Goal: Obtain resource: Download file/media

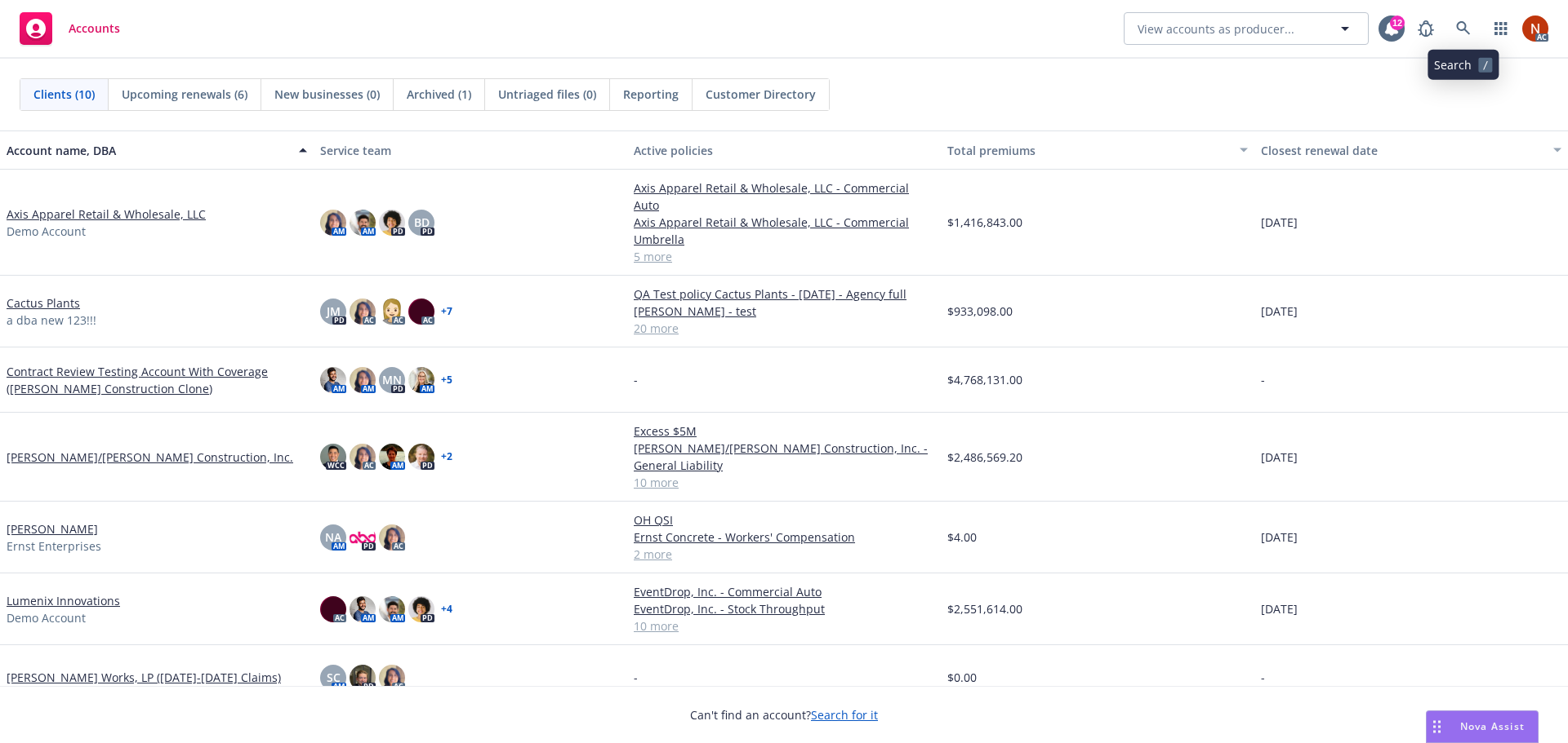
click at [1473, 24] on div "AC" at bounding box center [1478, 28] width 139 height 33
click at [1470, 26] on link at bounding box center [1463, 28] width 33 height 33
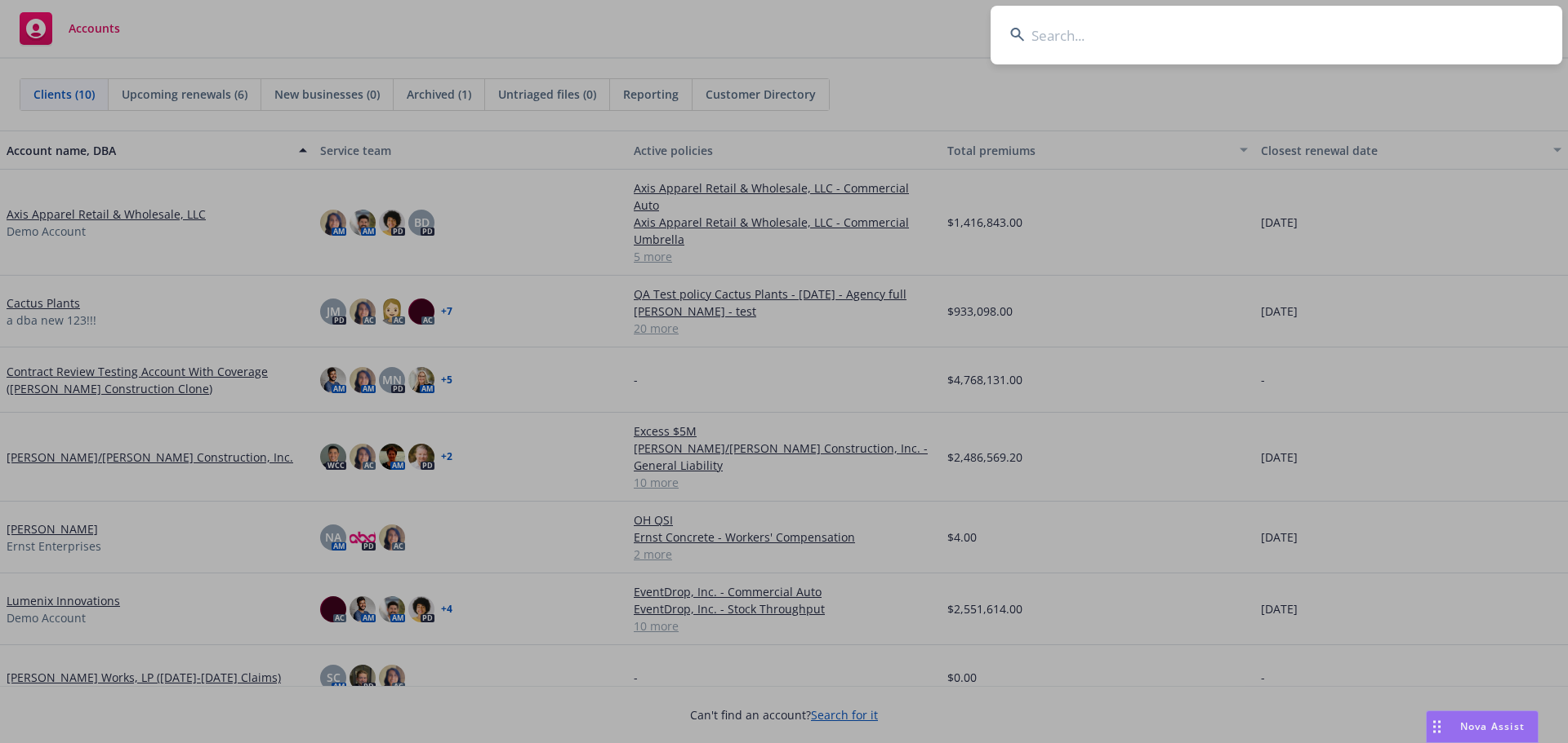
click at [1210, 50] on input at bounding box center [1276, 35] width 572 height 59
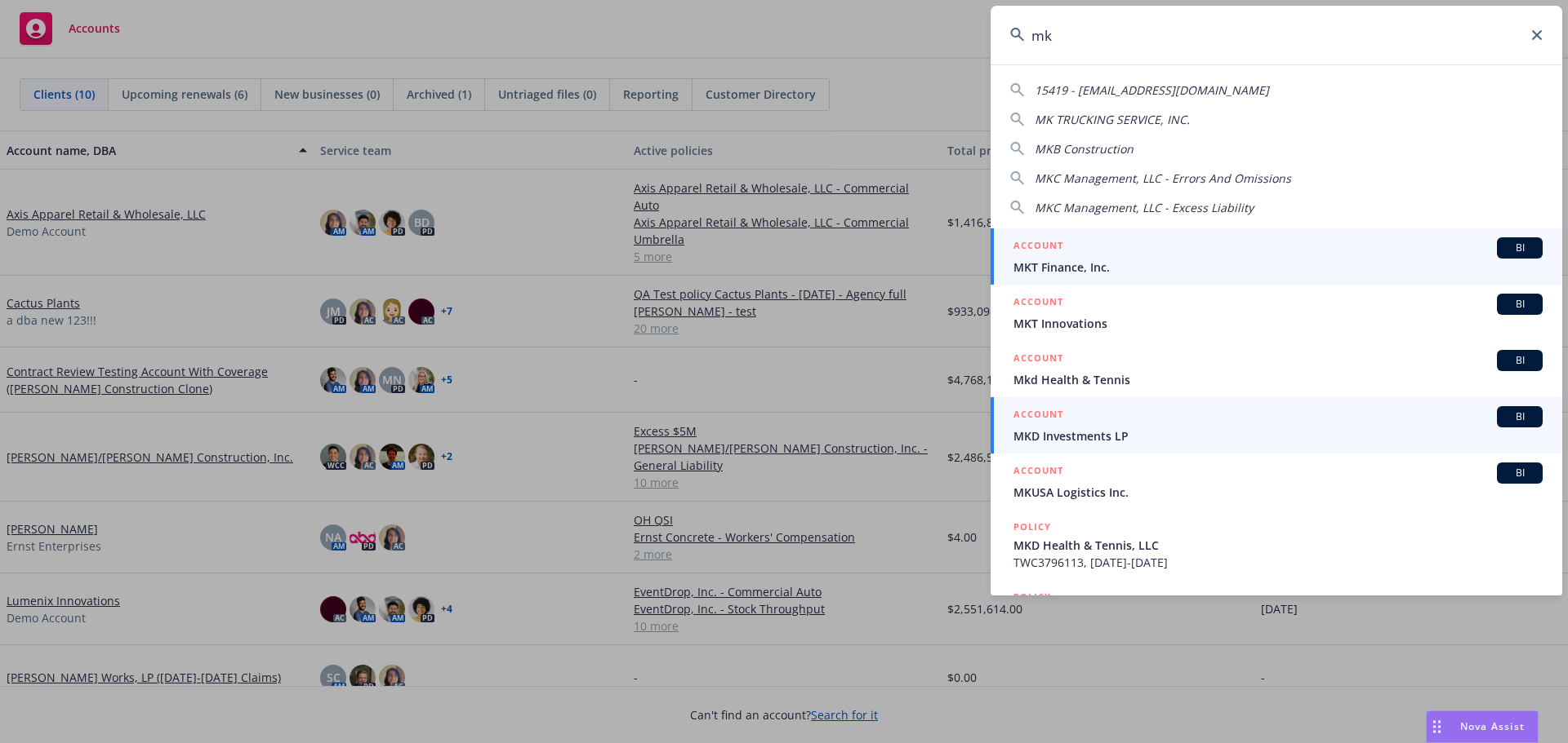
type input "mk"
click at [1063, 425] on h5 "ACCOUNT" at bounding box center [1038, 415] width 50 height 20
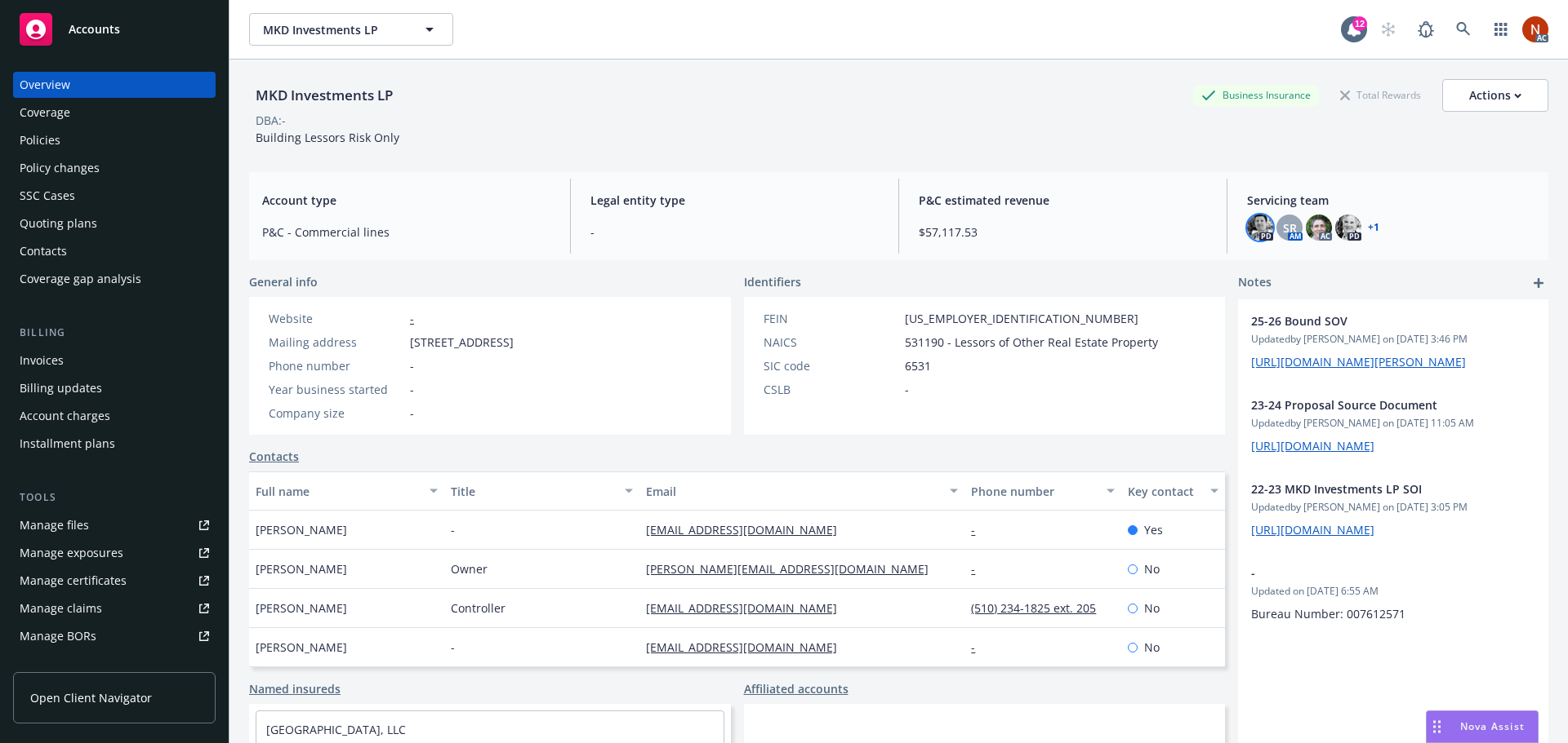
click at [1261, 223] on img at bounding box center [1260, 228] width 26 height 26
click at [1286, 223] on span "SR" at bounding box center [1289, 228] width 14 height 17
click at [1456, 28] on icon at bounding box center [1463, 29] width 15 height 15
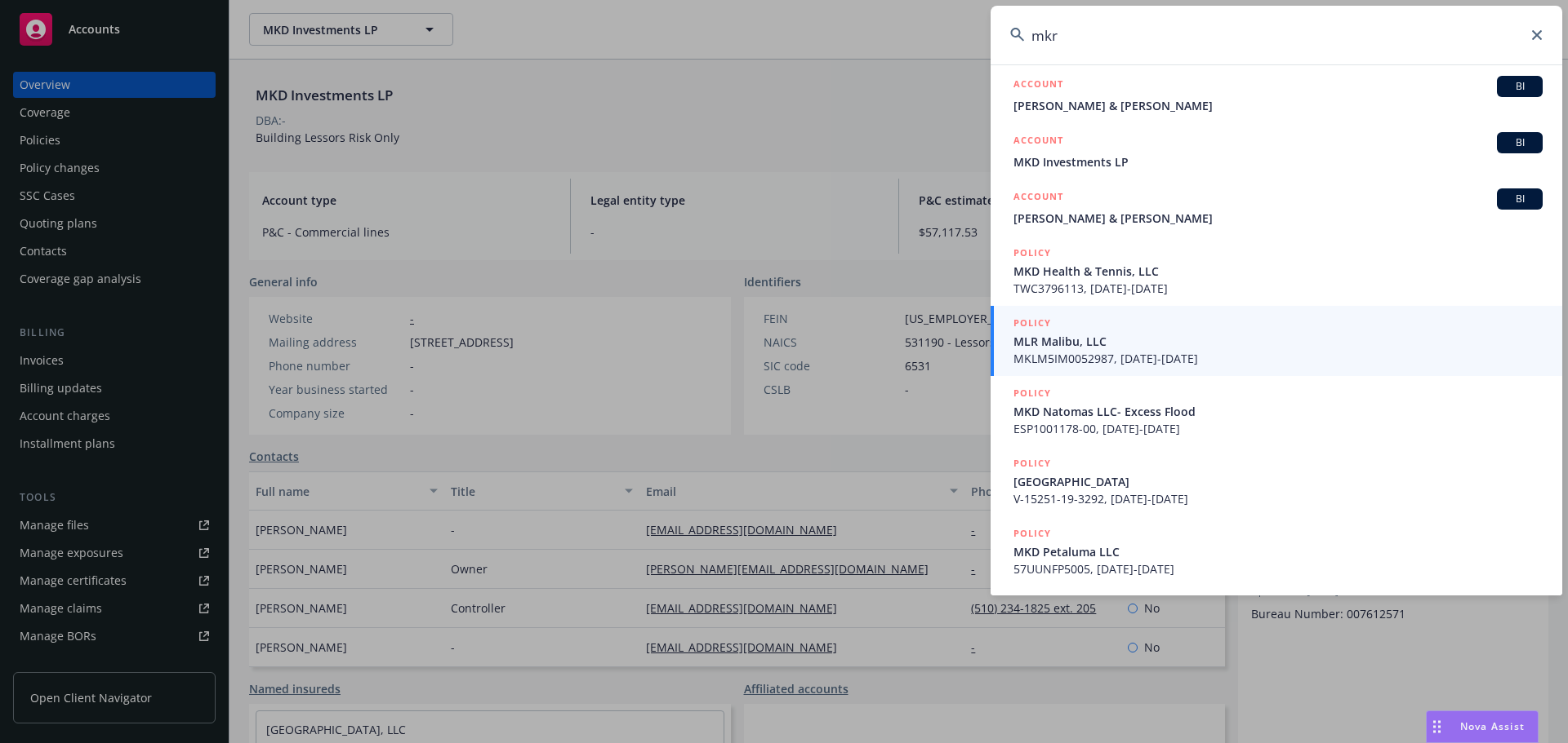
scroll to position [139, 0]
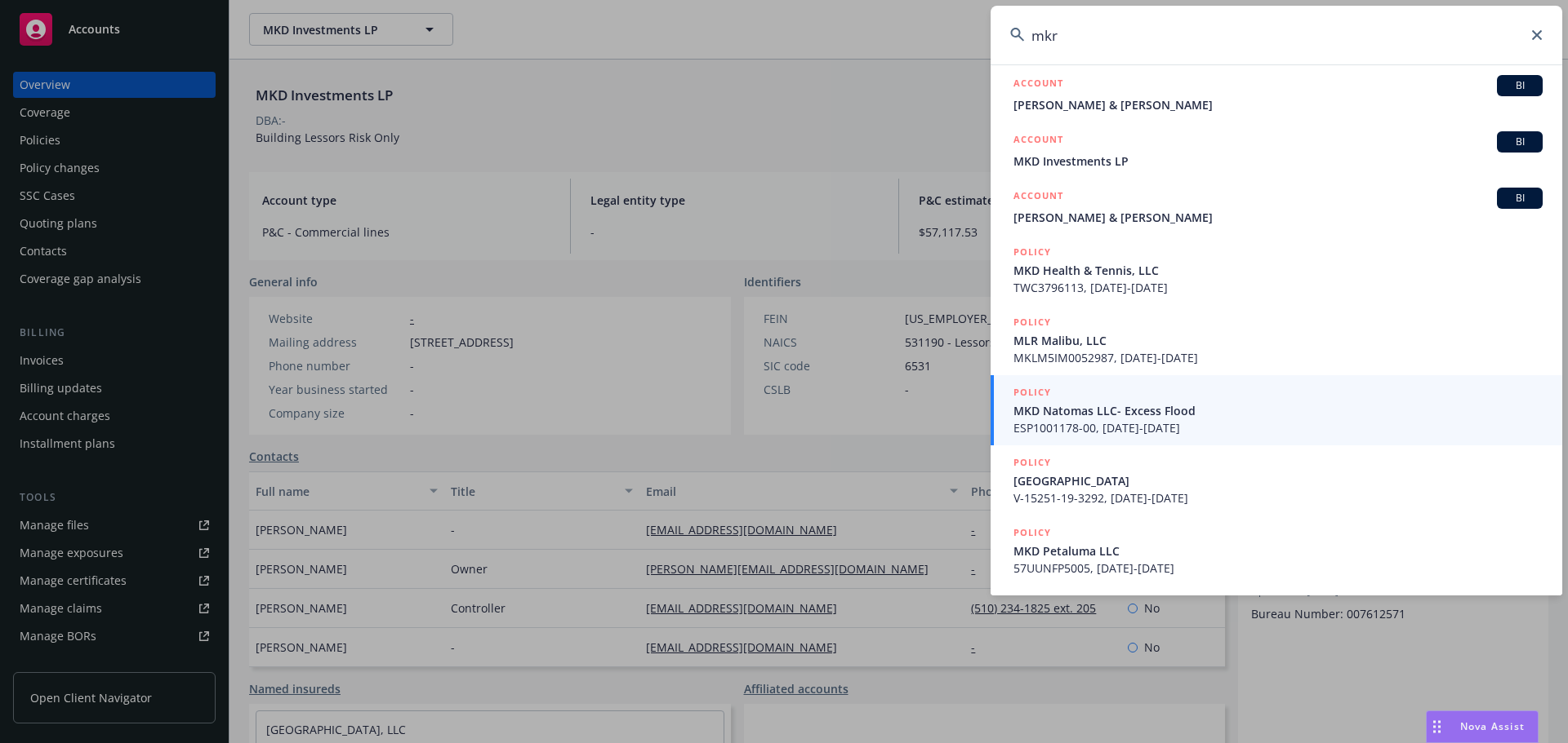
drag, startPoint x: 957, startPoint y: 59, endPoint x: 914, endPoint y: 56, distance: 43.1
click at [914, 56] on div "mkr ACCOUNT BI Inspired Specialty Products, Inc MKU ACCOUNT BI [PERSON_NAME] S …" at bounding box center [784, 372] width 1568 height 743
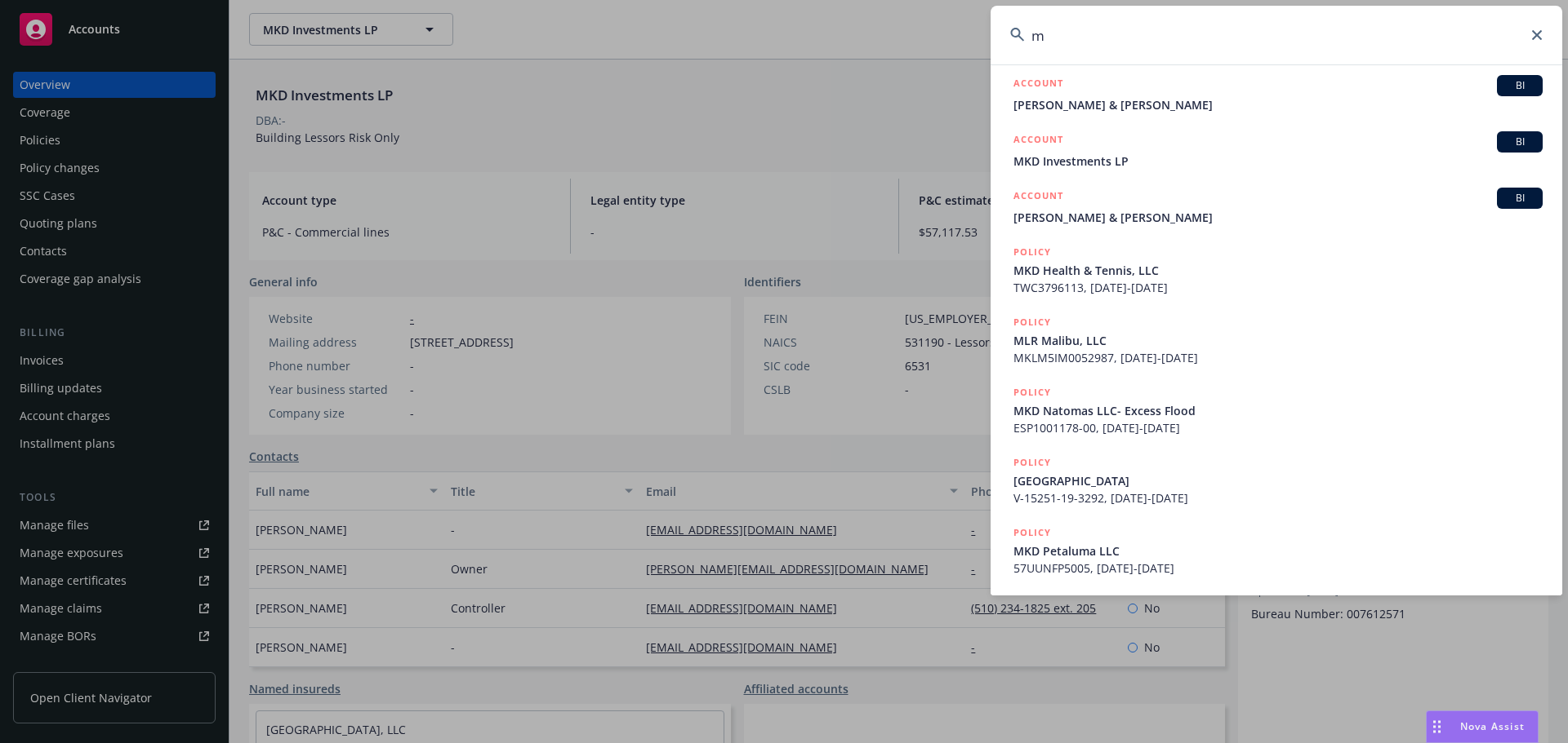
scroll to position [0, 0]
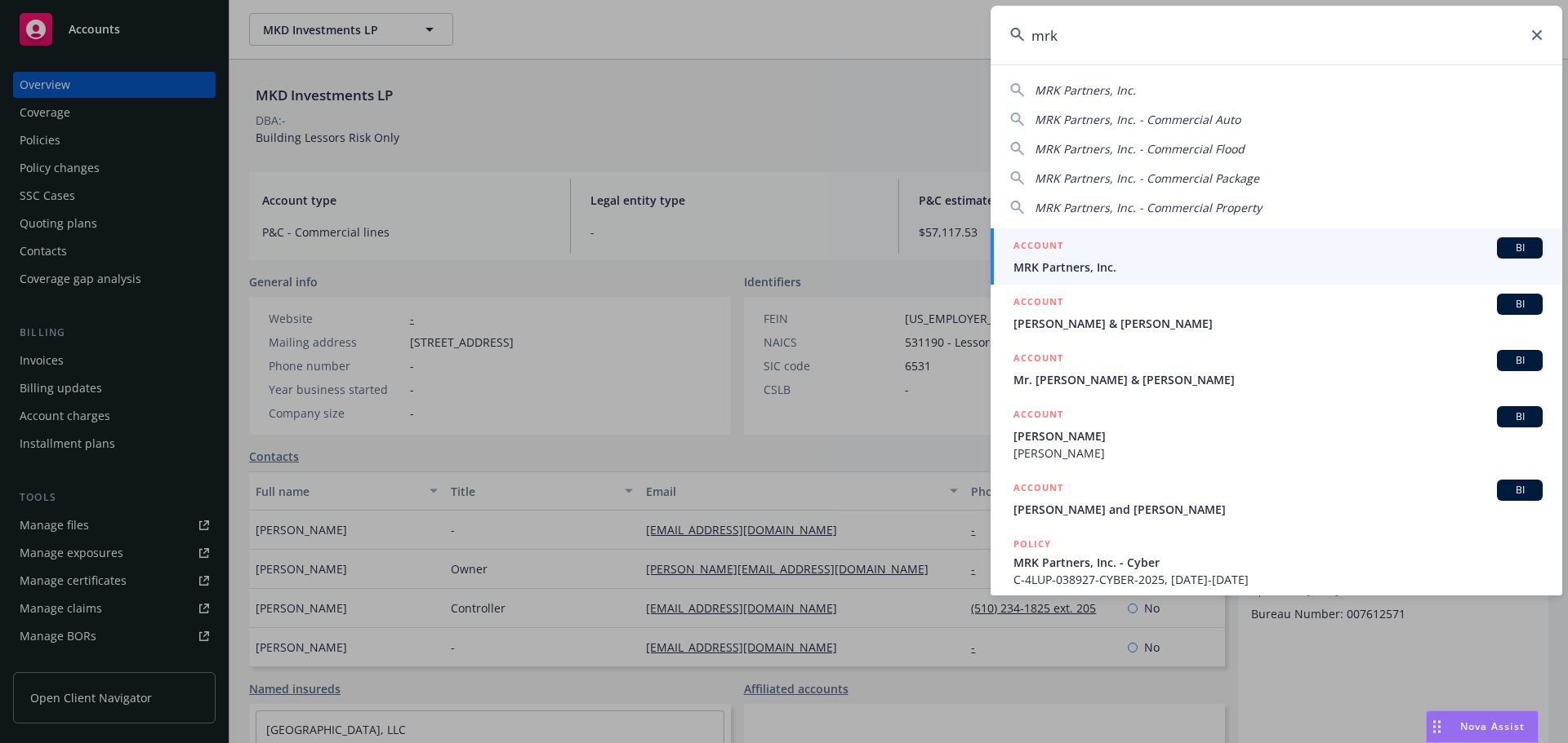
type input "mrk"
click at [1105, 249] on div "ACCOUNT BI" at bounding box center [1277, 247] width 529 height 22
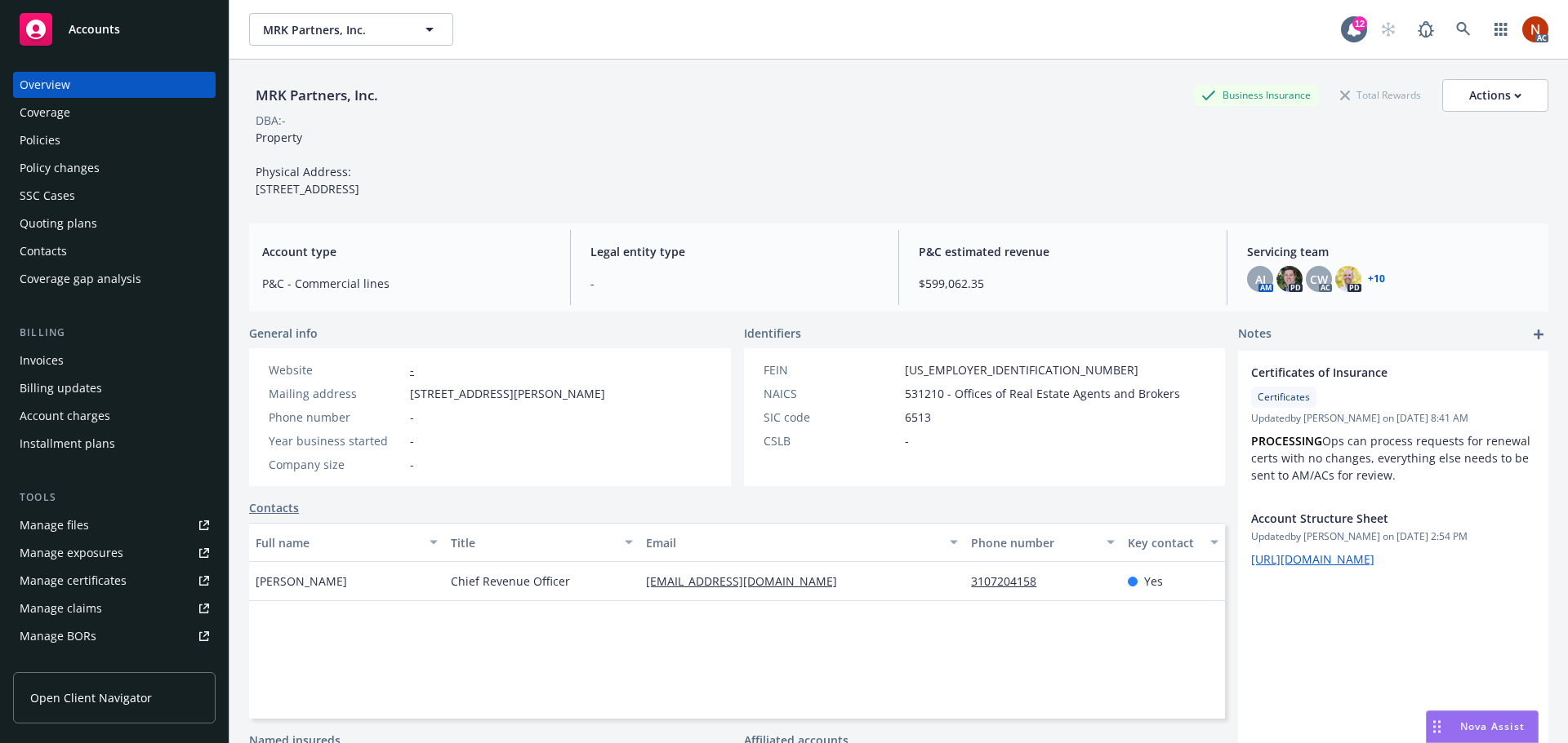
click at [85, 141] on div "Policies" at bounding box center [115, 140] width 190 height 26
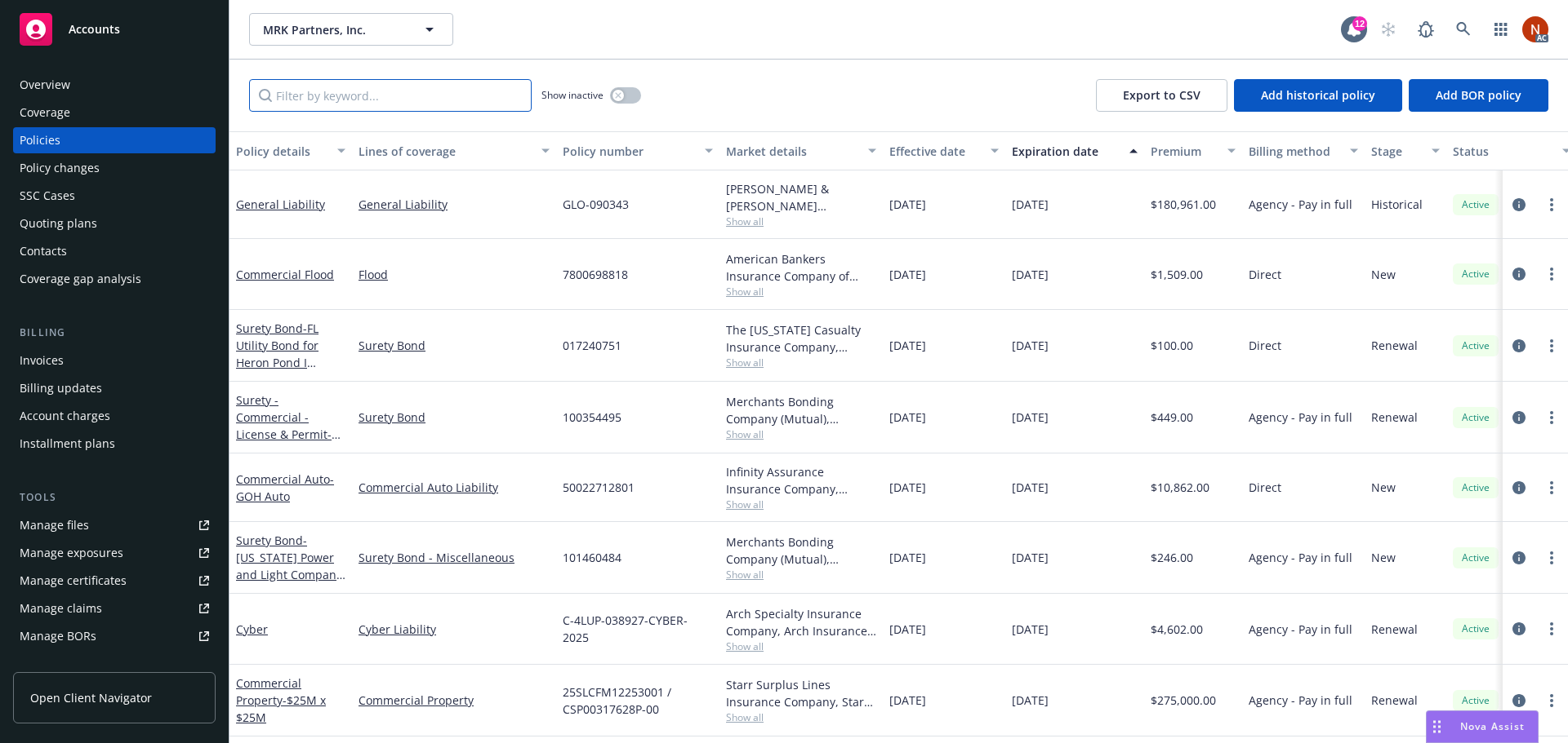
click at [345, 84] on input "Filter by keyword..." at bounding box center [391, 96] width 283 height 33
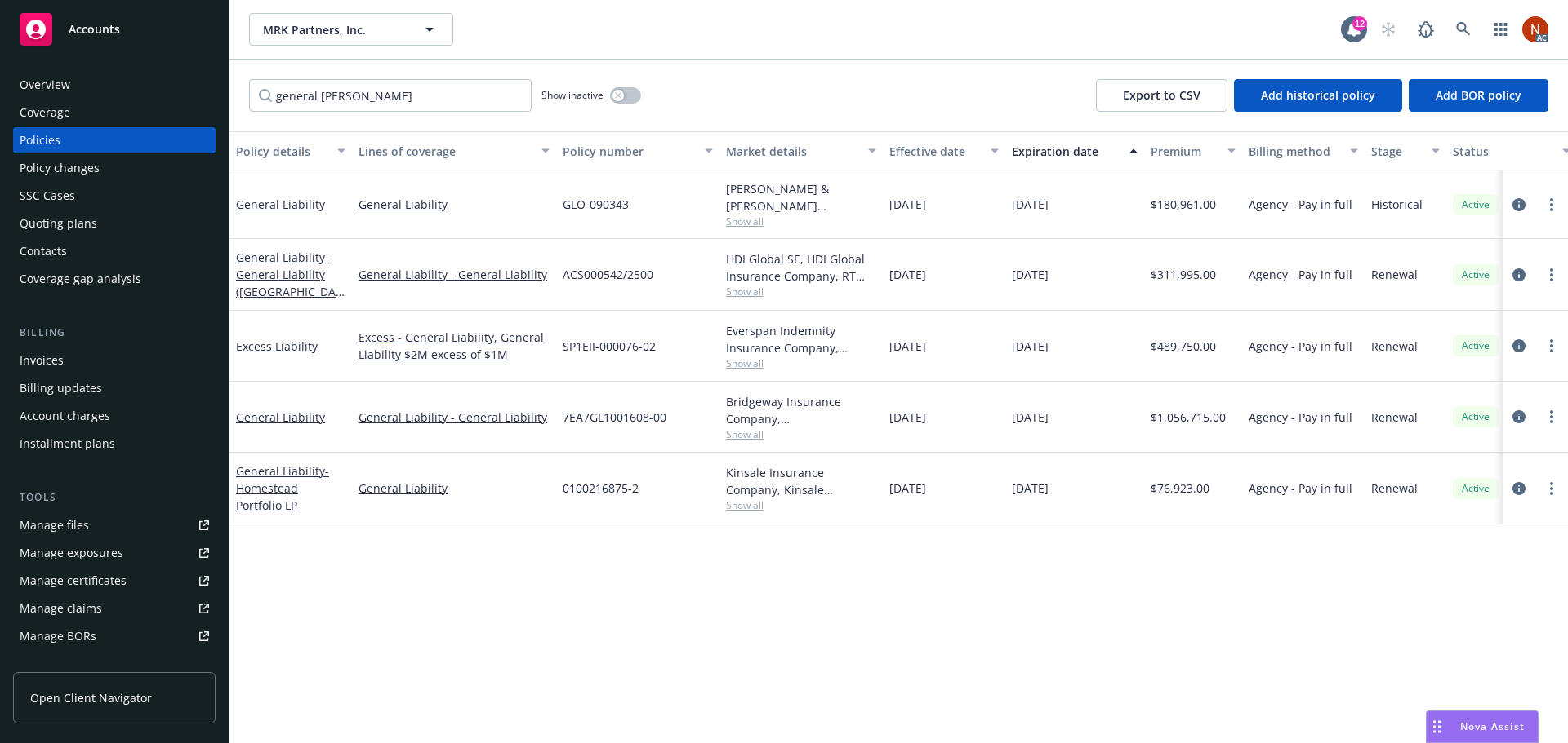
click at [116, 525] on link "Manage files" at bounding box center [114, 525] width 203 height 26
click at [747, 215] on span "Show all" at bounding box center [801, 222] width 150 height 14
click at [742, 290] on span "Show all" at bounding box center [801, 291] width 150 height 14
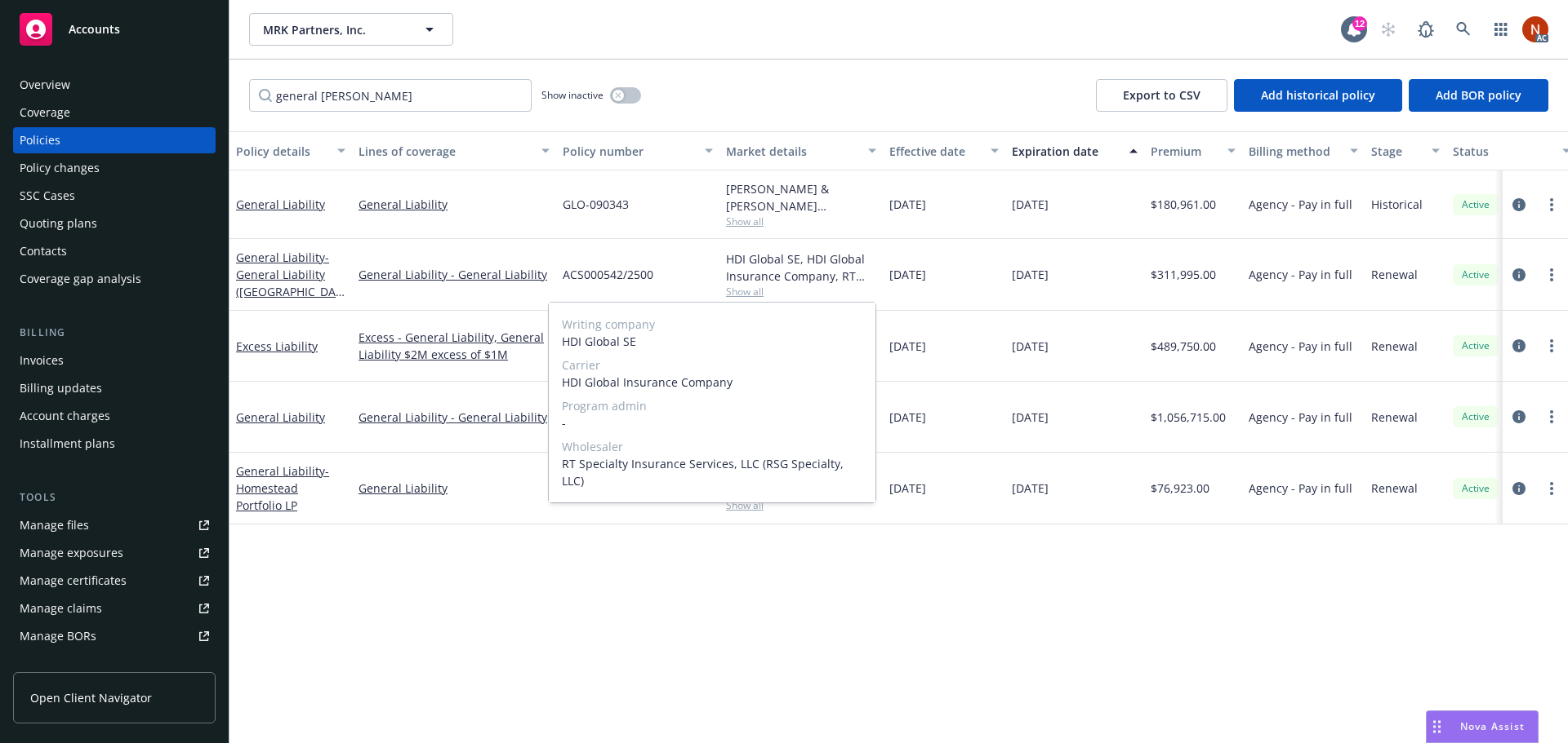
click at [836, 290] on span "Show all" at bounding box center [801, 291] width 150 height 14
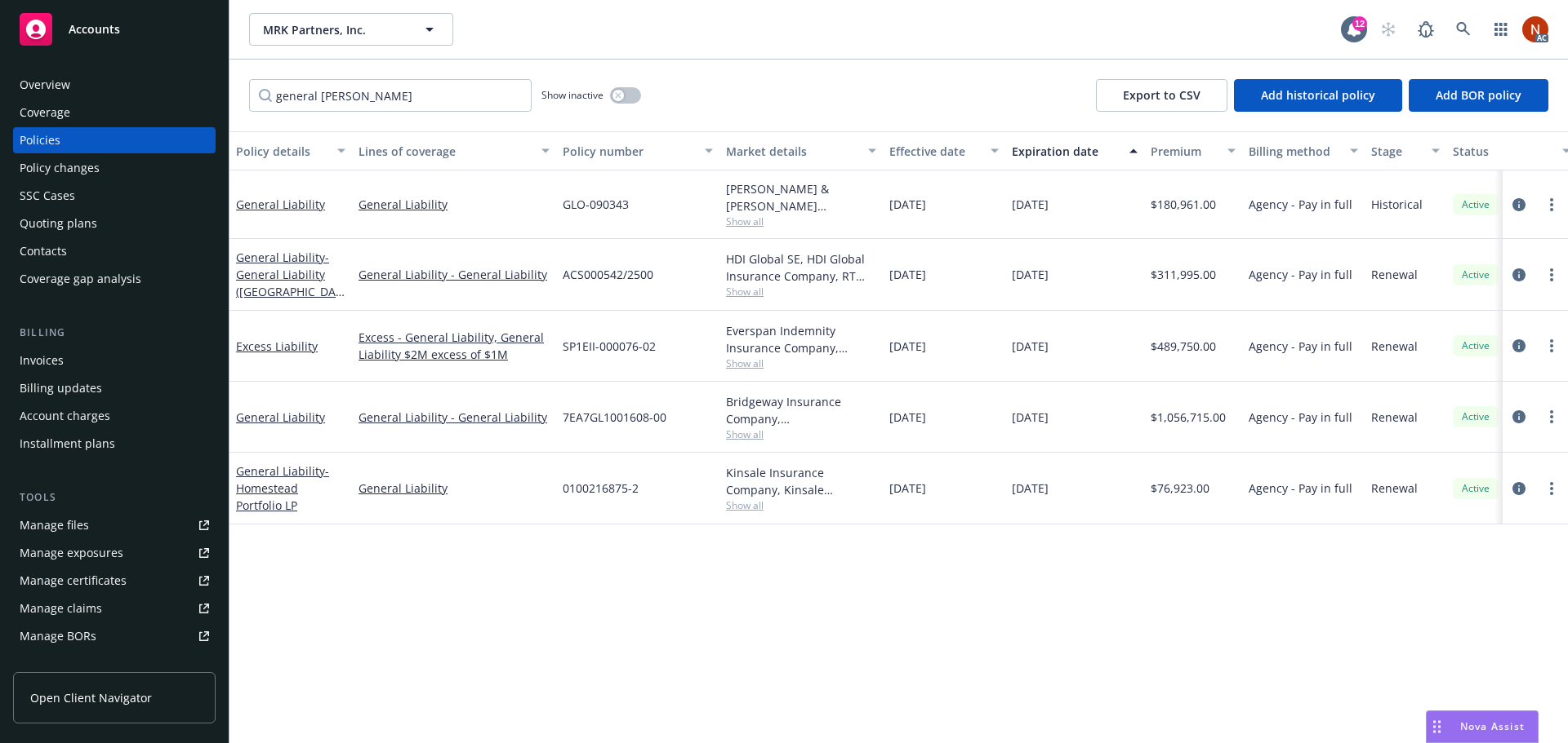
click at [749, 371] on div "Everspan Indemnity Insurance Company, Everspan Insurance Company, RT Specialty …" at bounding box center [800, 347] width 163 height 71
click at [747, 360] on span "Show all" at bounding box center [801, 364] width 150 height 14
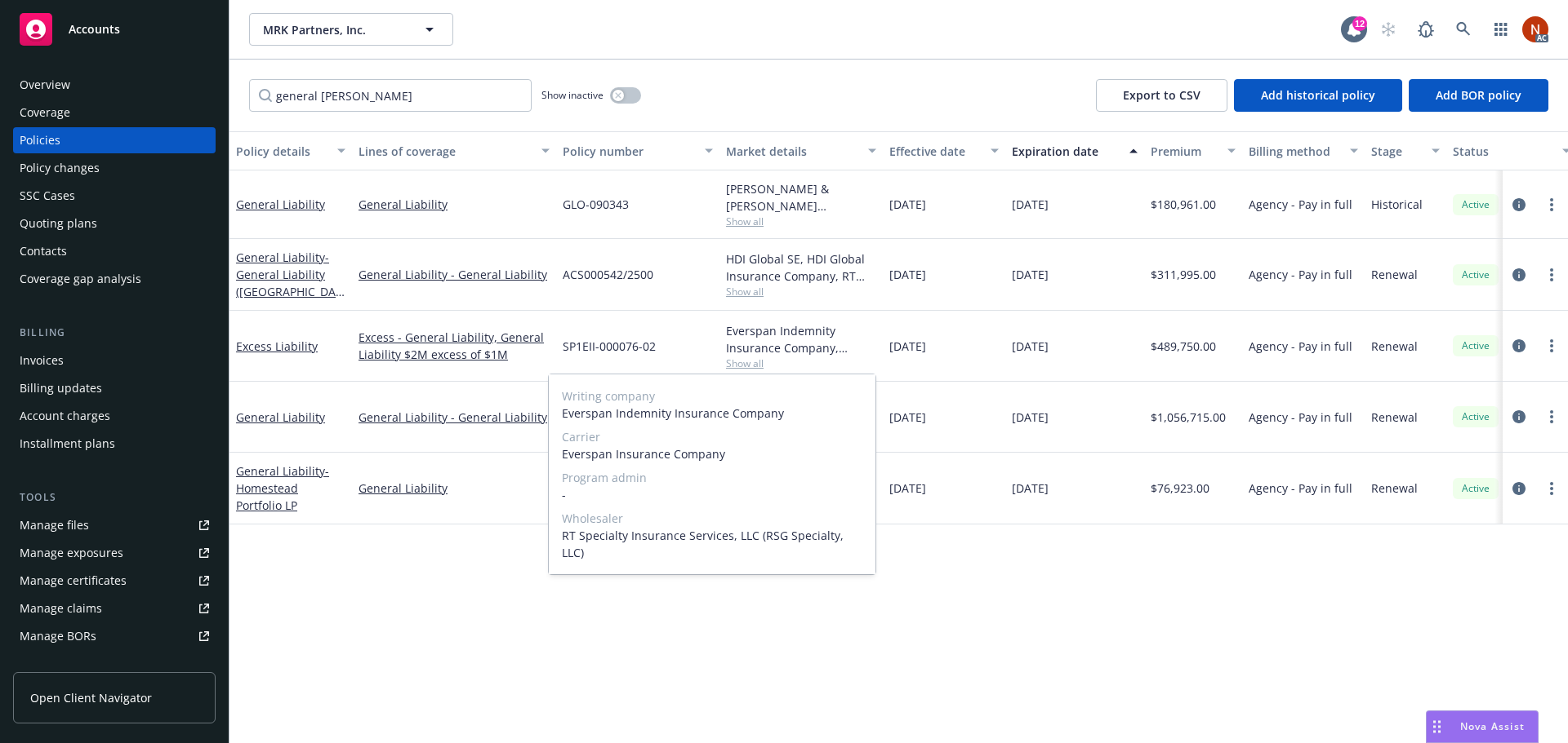
click at [815, 359] on span "Show all" at bounding box center [801, 364] width 150 height 14
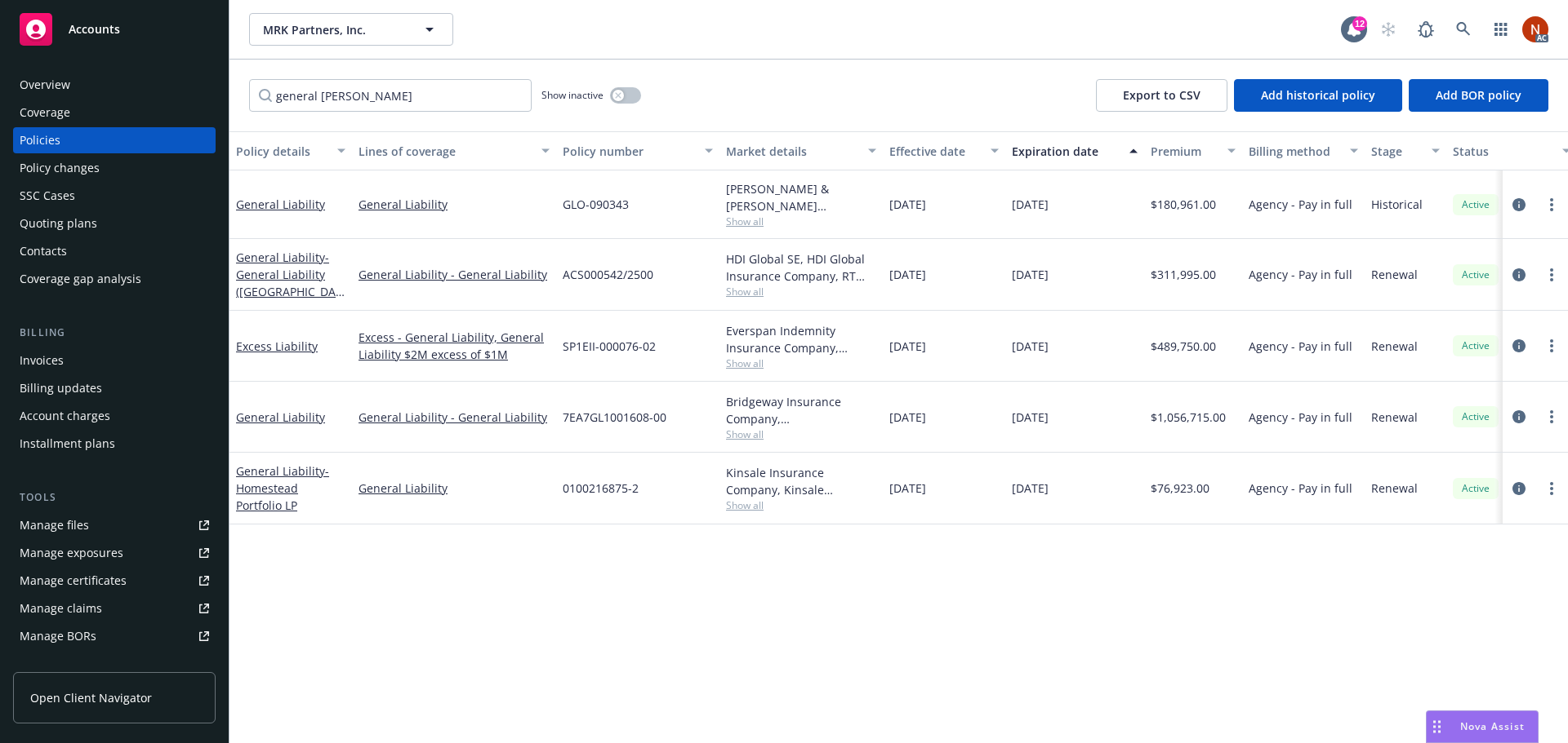
click at [749, 438] on div "Bridgeway Insurance Company, [GEOGRAPHIC_DATA] Re, Amwins Show all" at bounding box center [800, 417] width 163 height 71
click at [749, 428] on span "Show all" at bounding box center [801, 434] width 150 height 14
click at [968, 569] on div "Policy details Lines of coverage Policy number Market details Effective date Ex…" at bounding box center [899, 437] width 1339 height 612
click at [752, 503] on span "Show all" at bounding box center [801, 505] width 150 height 14
click at [973, 543] on div "Policy details Lines of coverage Policy number Market details Effective date Ex…" at bounding box center [899, 437] width 1339 height 612
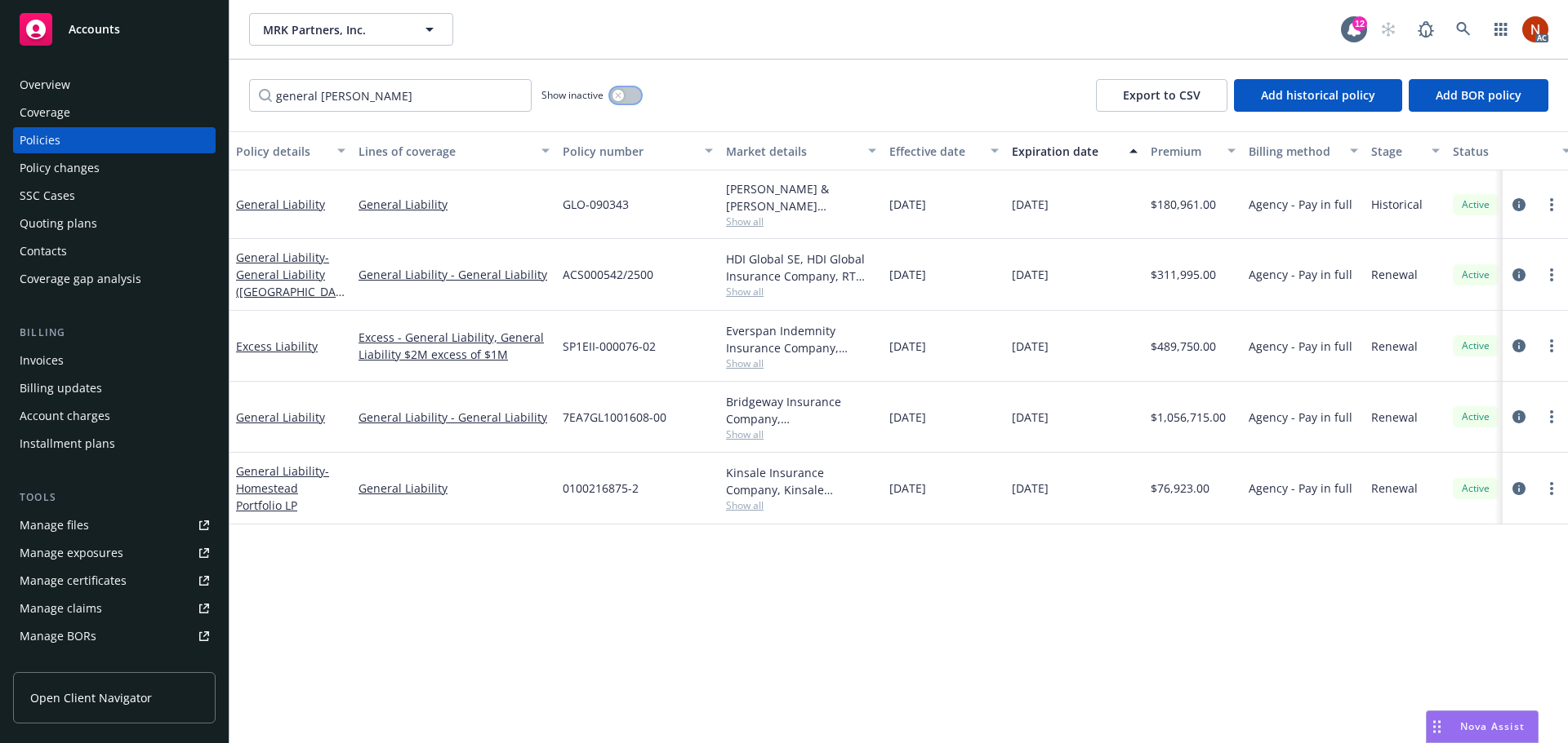
click at [615, 91] on div "button" at bounding box center [618, 95] width 11 height 11
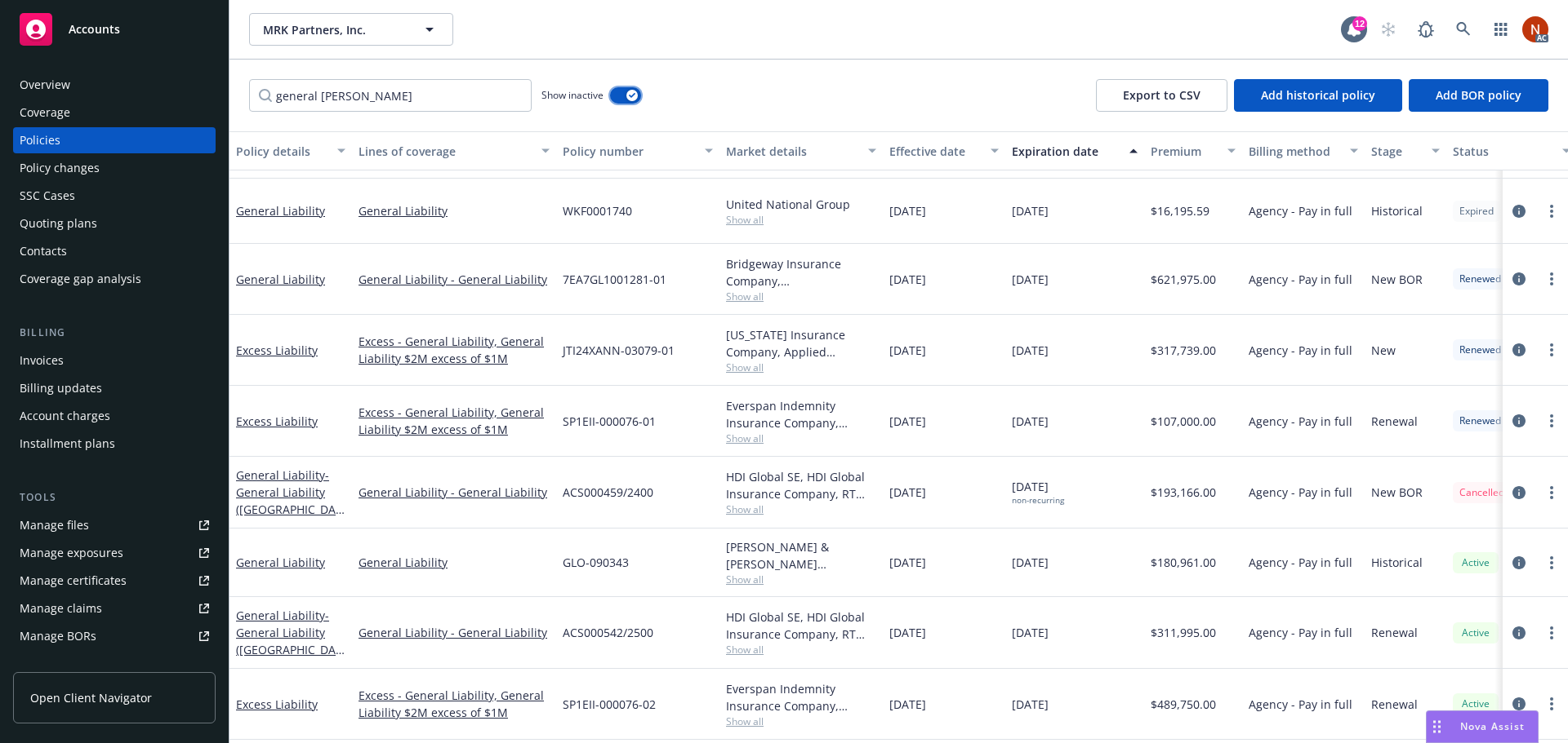
scroll to position [1152, 0]
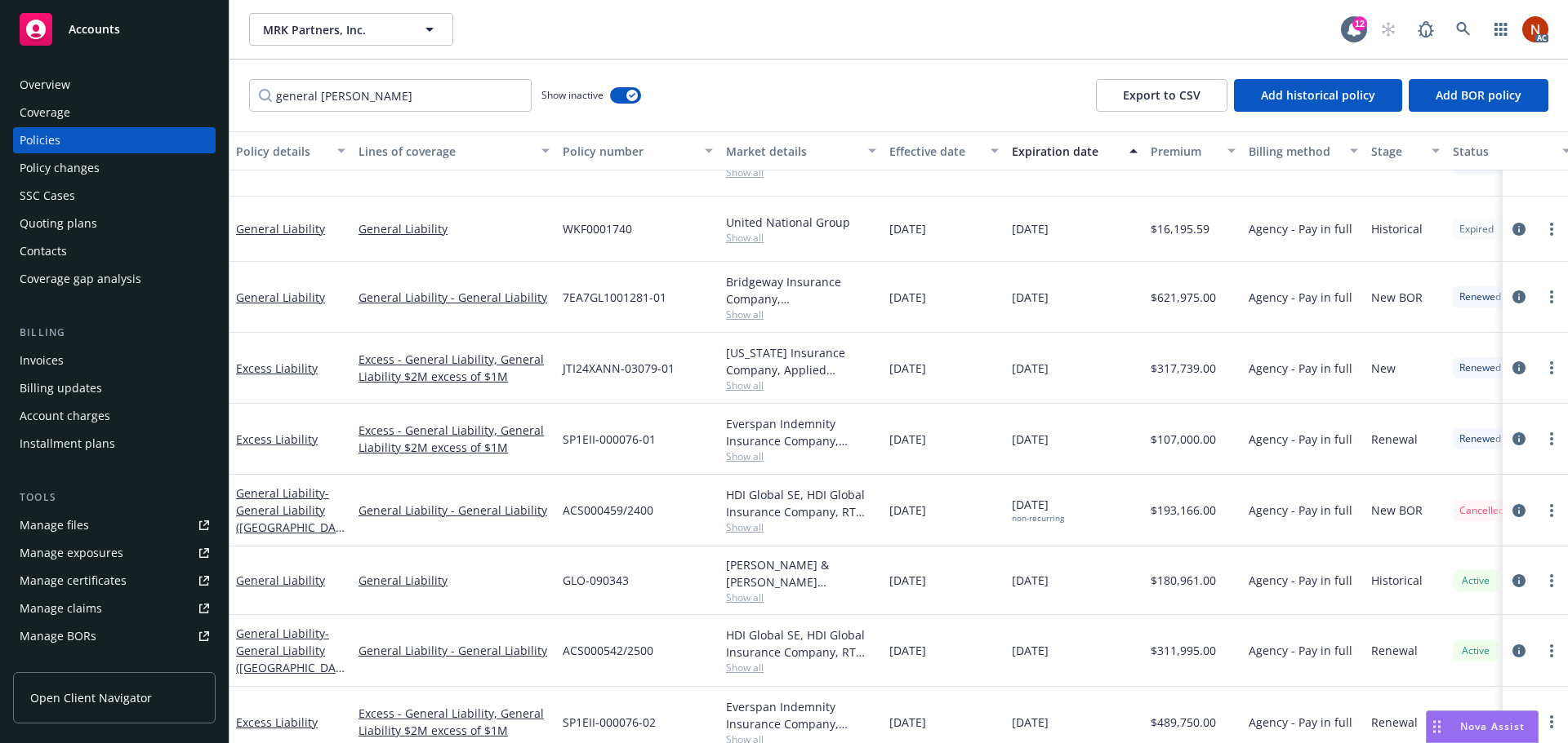
click at [916, 133] on button "Effective date" at bounding box center [944, 150] width 122 height 39
click at [923, 153] on div "Effective date" at bounding box center [935, 152] width 91 height 17
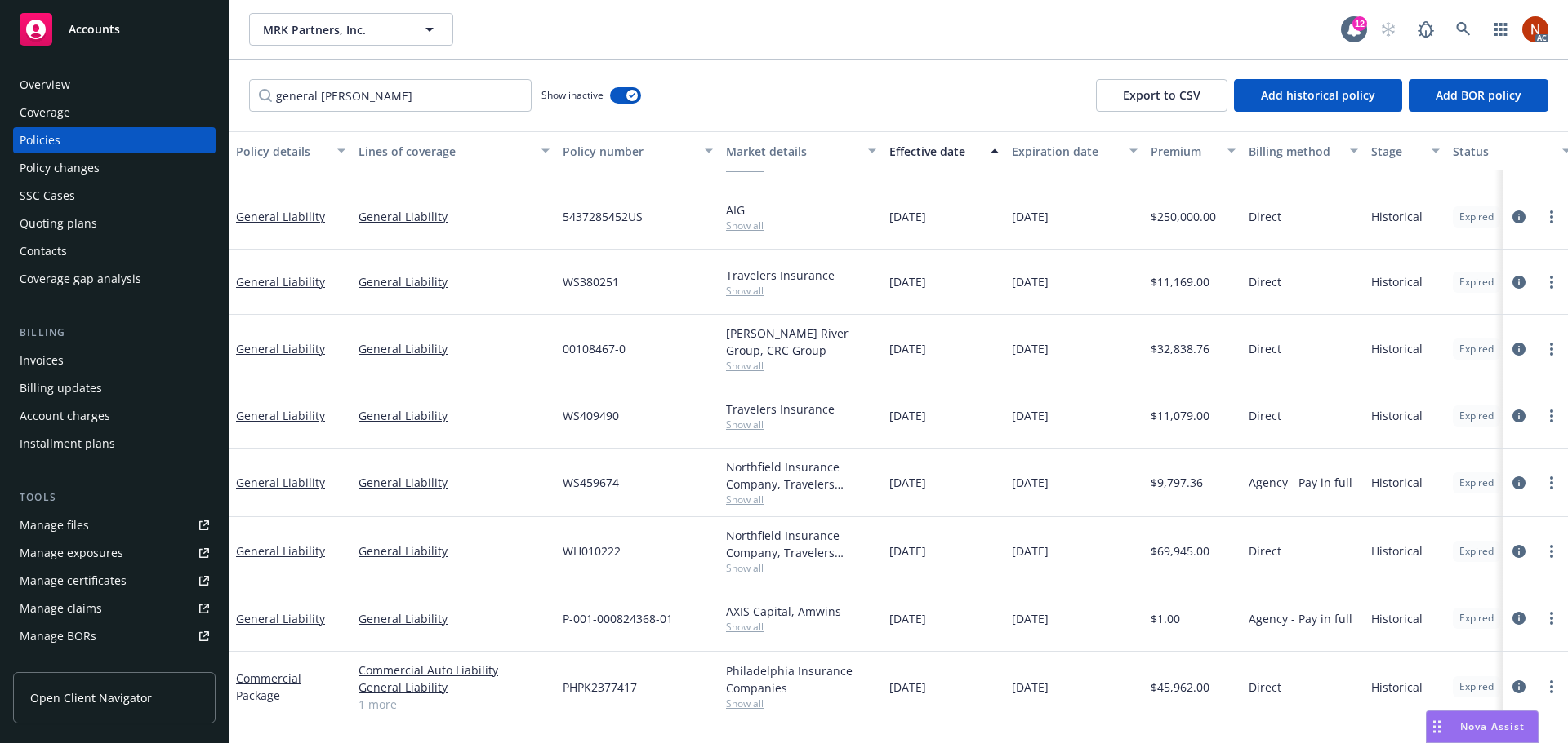
scroll to position [82, 0]
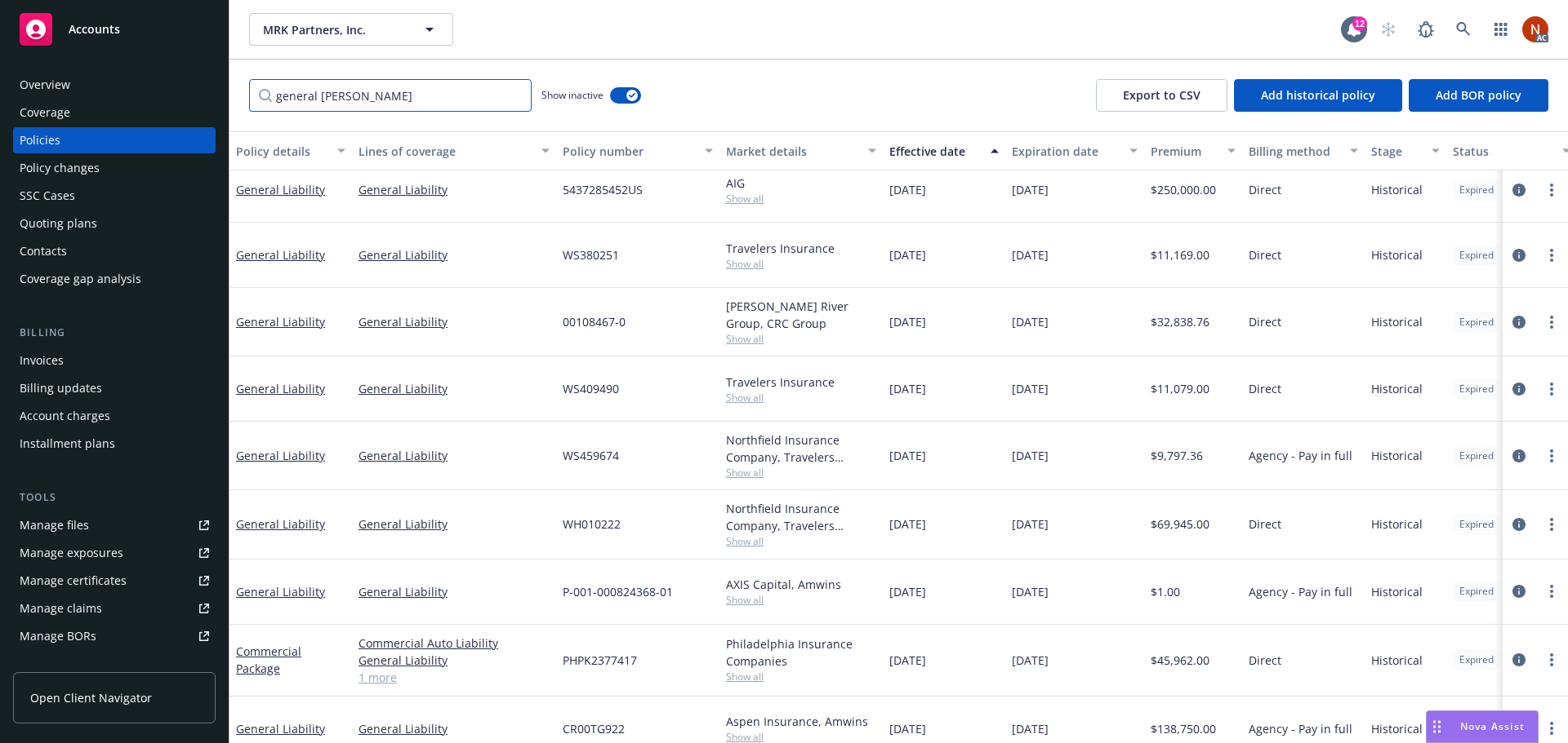
click at [363, 107] on input "general [PERSON_NAME]" at bounding box center [391, 96] width 283 height 33
drag, startPoint x: 382, startPoint y: 103, endPoint x: 206, endPoint y: 91, distance: 176.4
click at [206, 91] on div "Accounts Overview Coverage Policies Policy changes SSC Cases Quoting plans Cont…" at bounding box center [784, 372] width 1568 height 743
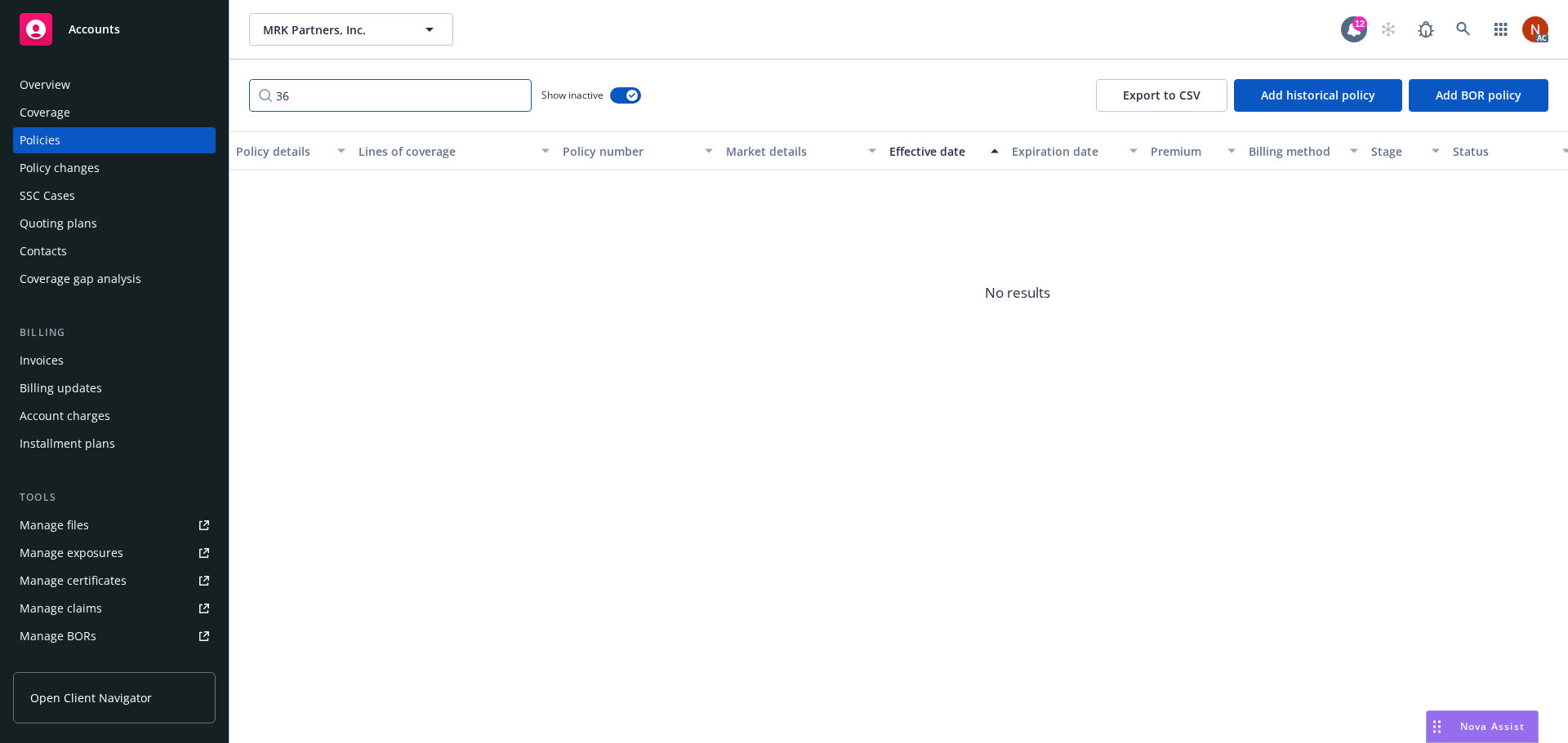
type input "3"
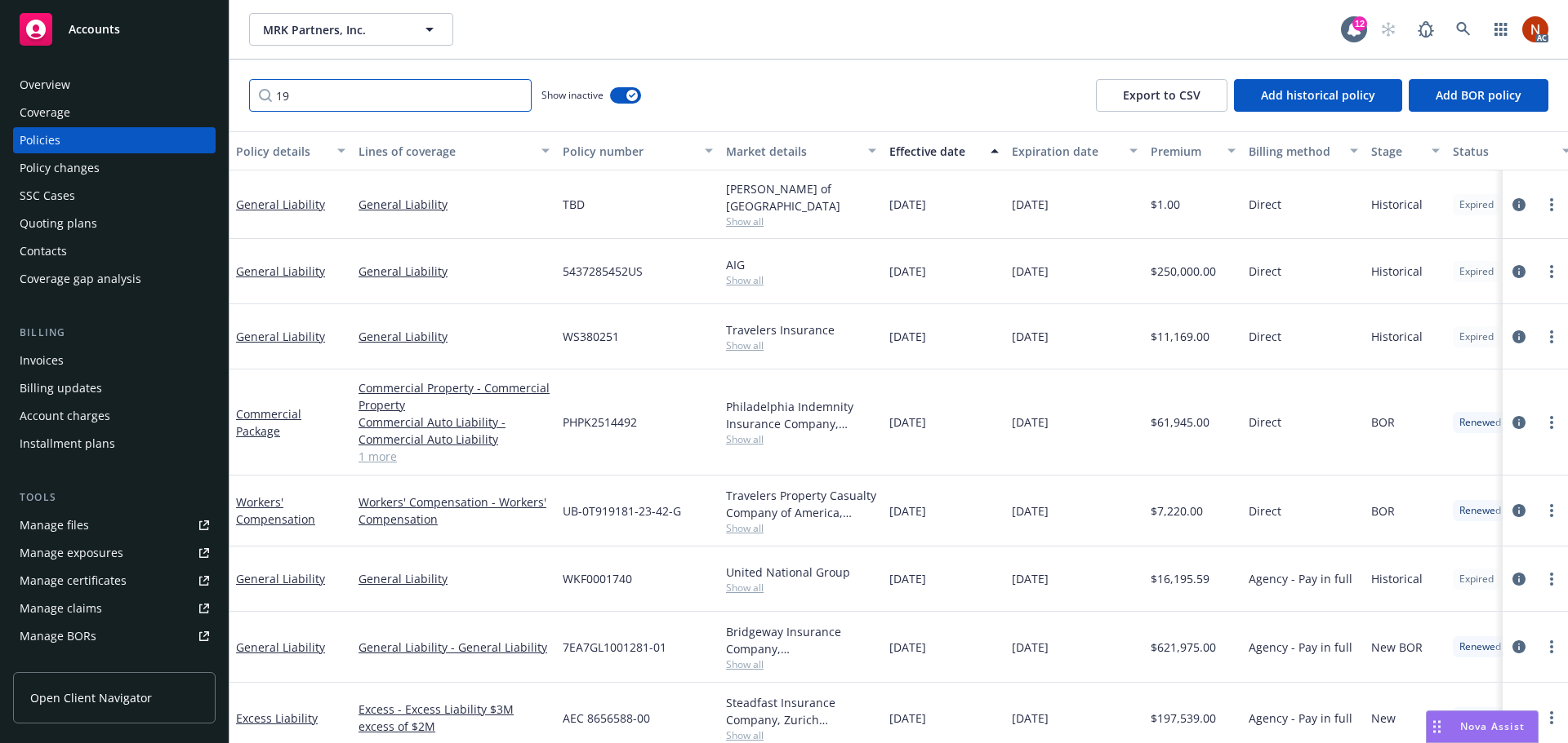
type input "1"
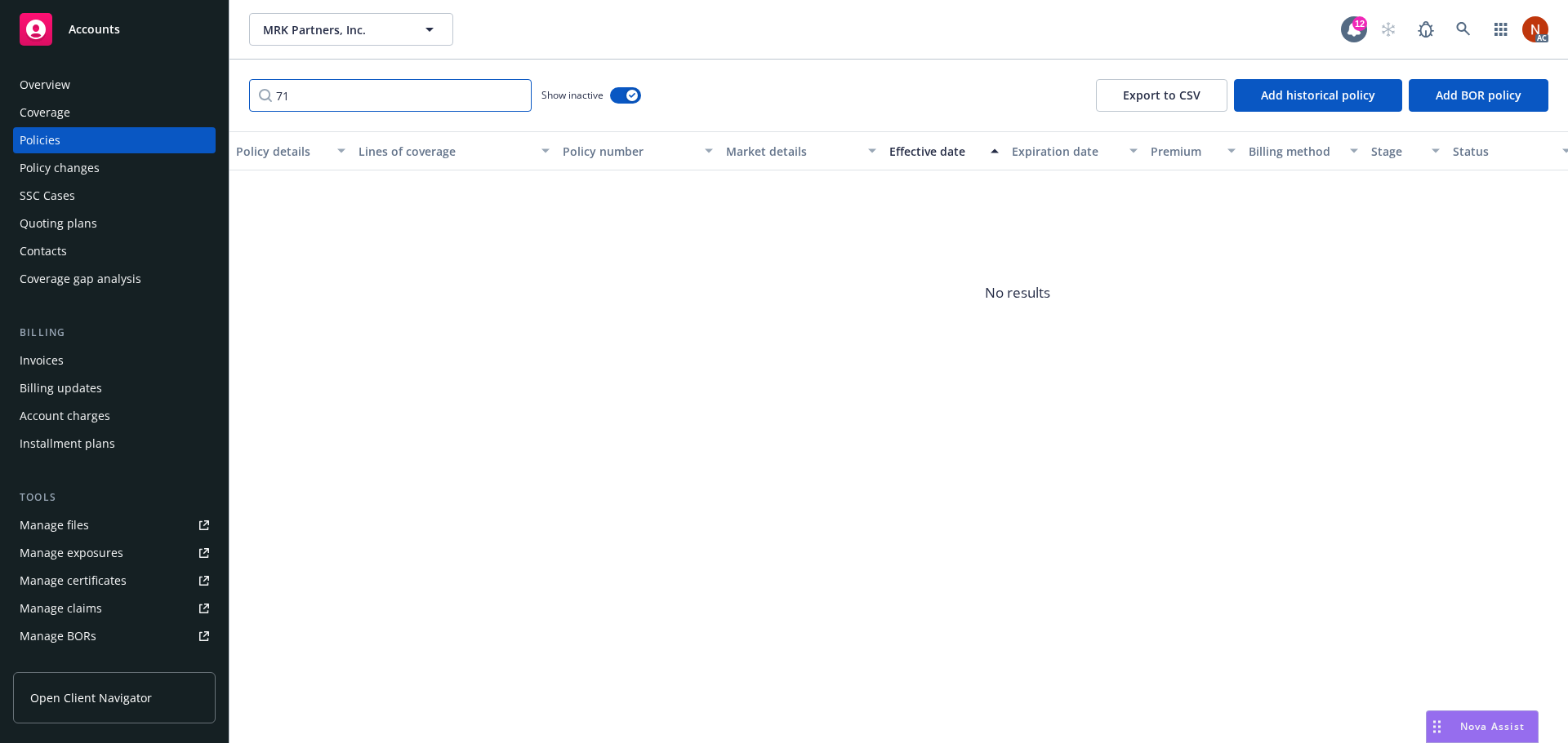
type input "7"
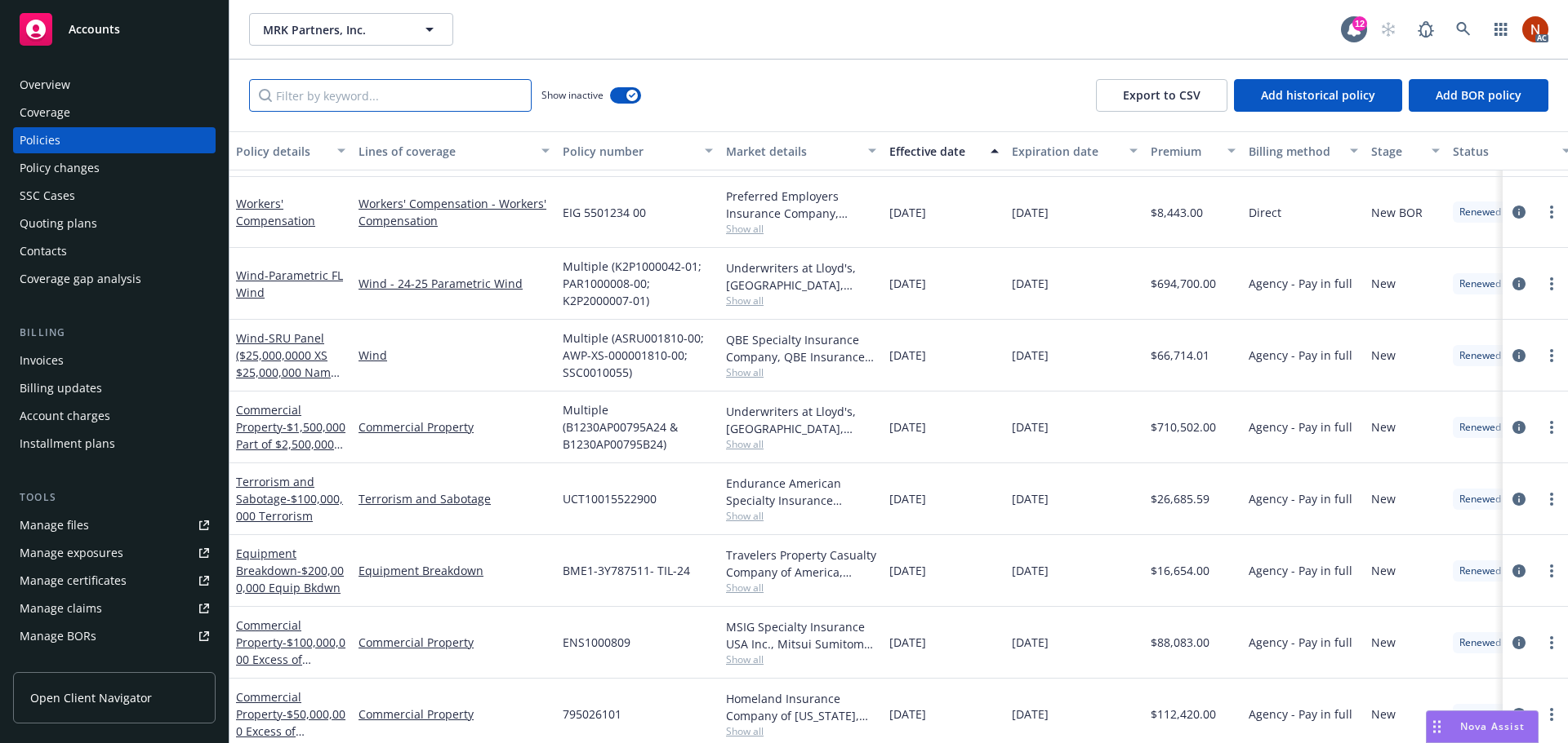
scroll to position [3265, 0]
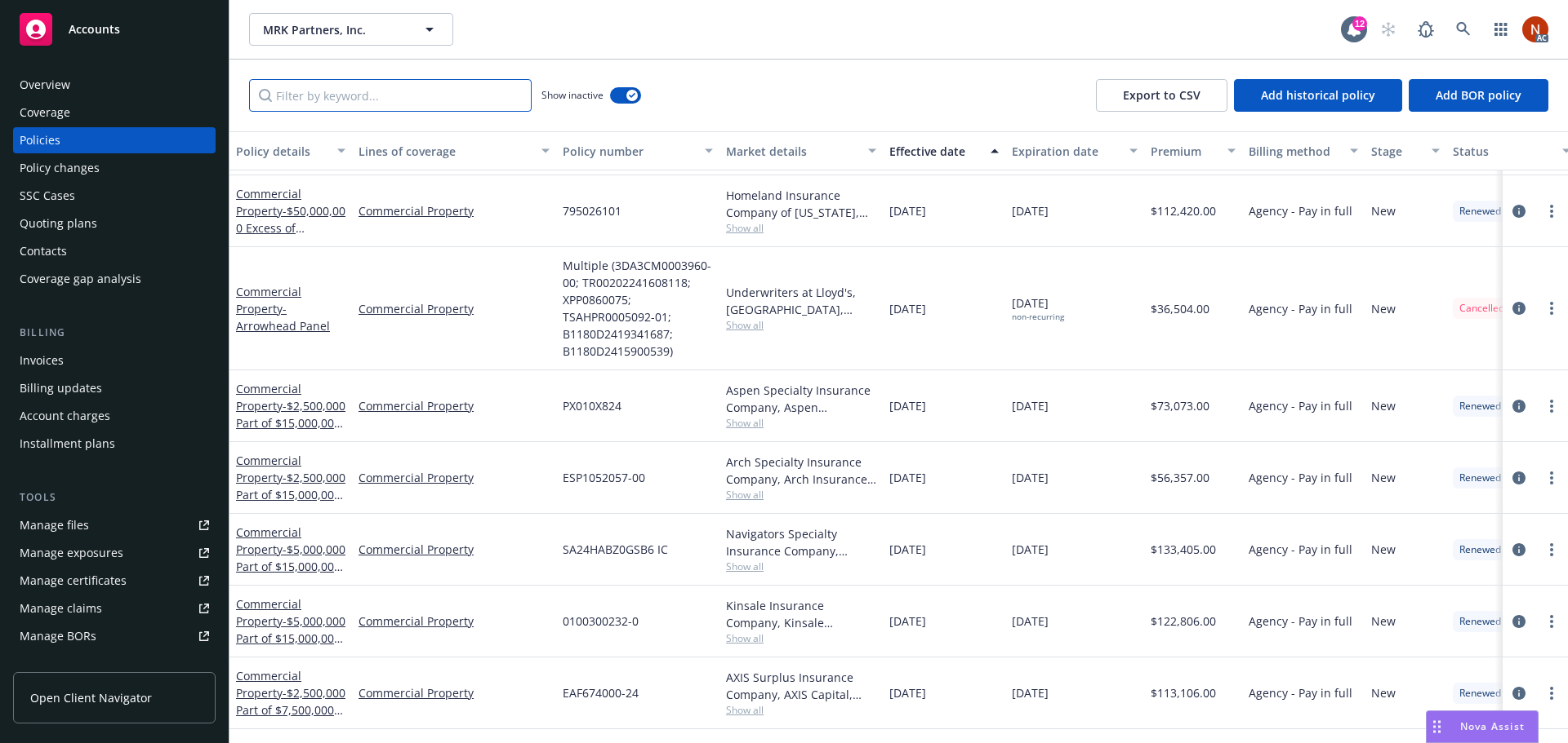
click at [392, 99] on input "Filter by keyword..." at bounding box center [391, 96] width 283 height 33
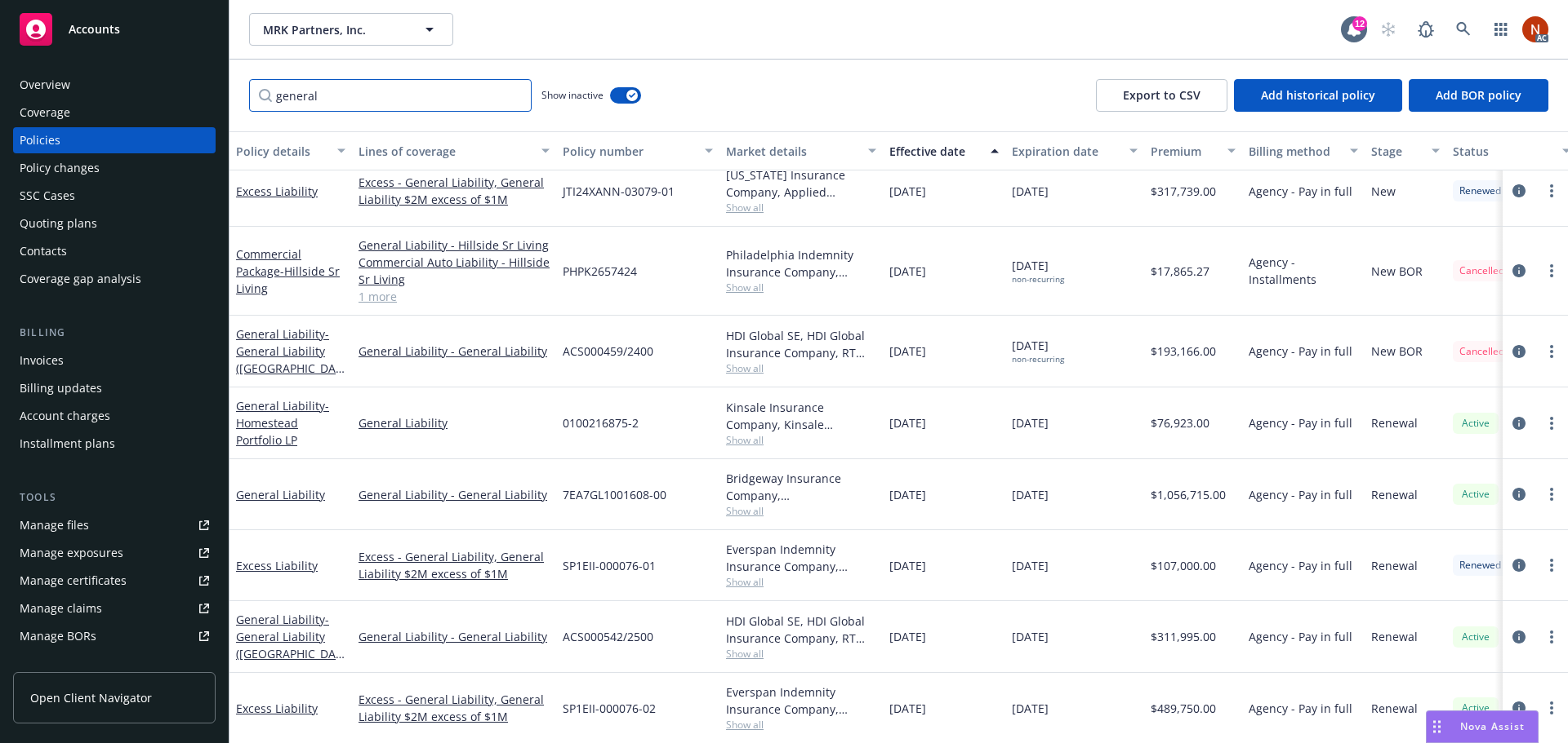
scroll to position [1339, 0]
type input "general"
drag, startPoint x: 950, startPoint y: 627, endPoint x: 757, endPoint y: 628, distance: 193.0
click at [757, 628] on div "General Liability - General Liability ([GEOGRAPHIC_DATA]) General Liability - G…" at bounding box center [1017, 636] width 1576 height 72
click at [618, 91] on button "button" at bounding box center [625, 95] width 31 height 16
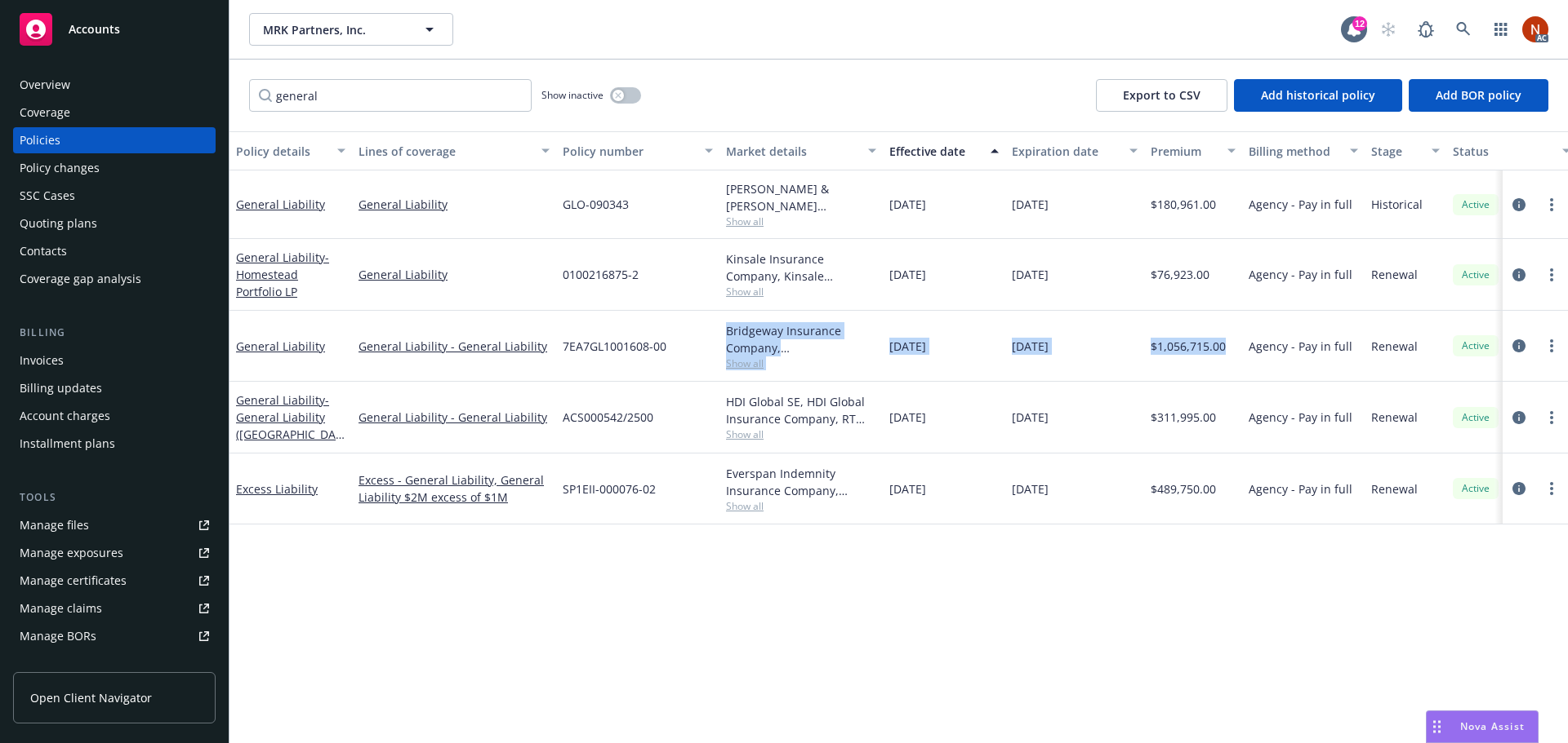
drag, startPoint x: 1227, startPoint y: 347, endPoint x: 724, endPoint y: 326, distance: 503.4
click at [724, 326] on div "General Liability General Liability - General Liability 7EA7GL1001608-00 Bridge…" at bounding box center [1017, 347] width 1576 height 71
click at [738, 215] on span "Show all" at bounding box center [801, 222] width 150 height 14
click at [1516, 203] on icon "circleInformation" at bounding box center [1518, 204] width 13 height 13
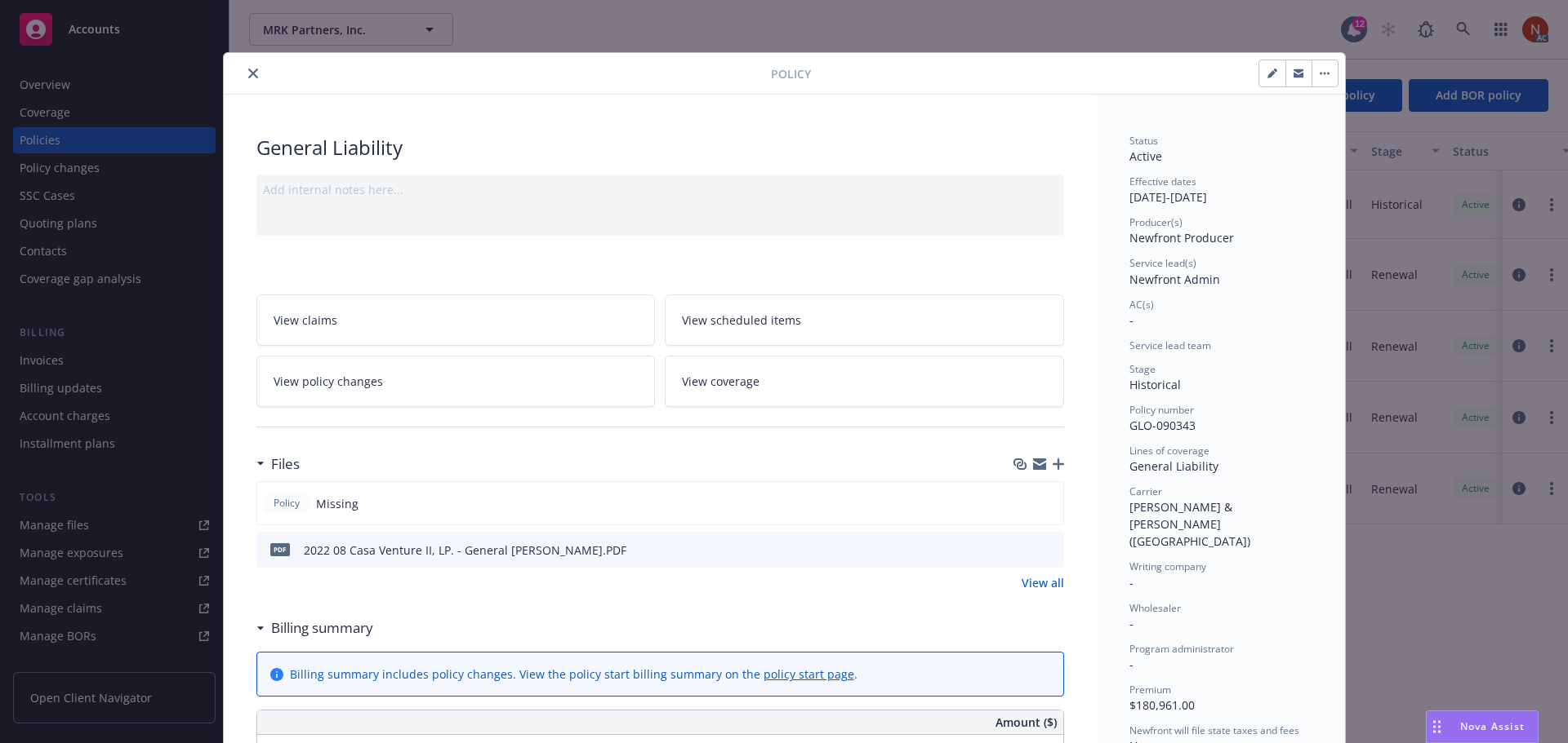
click at [248, 72] on icon "close" at bounding box center [253, 73] width 9 height 9
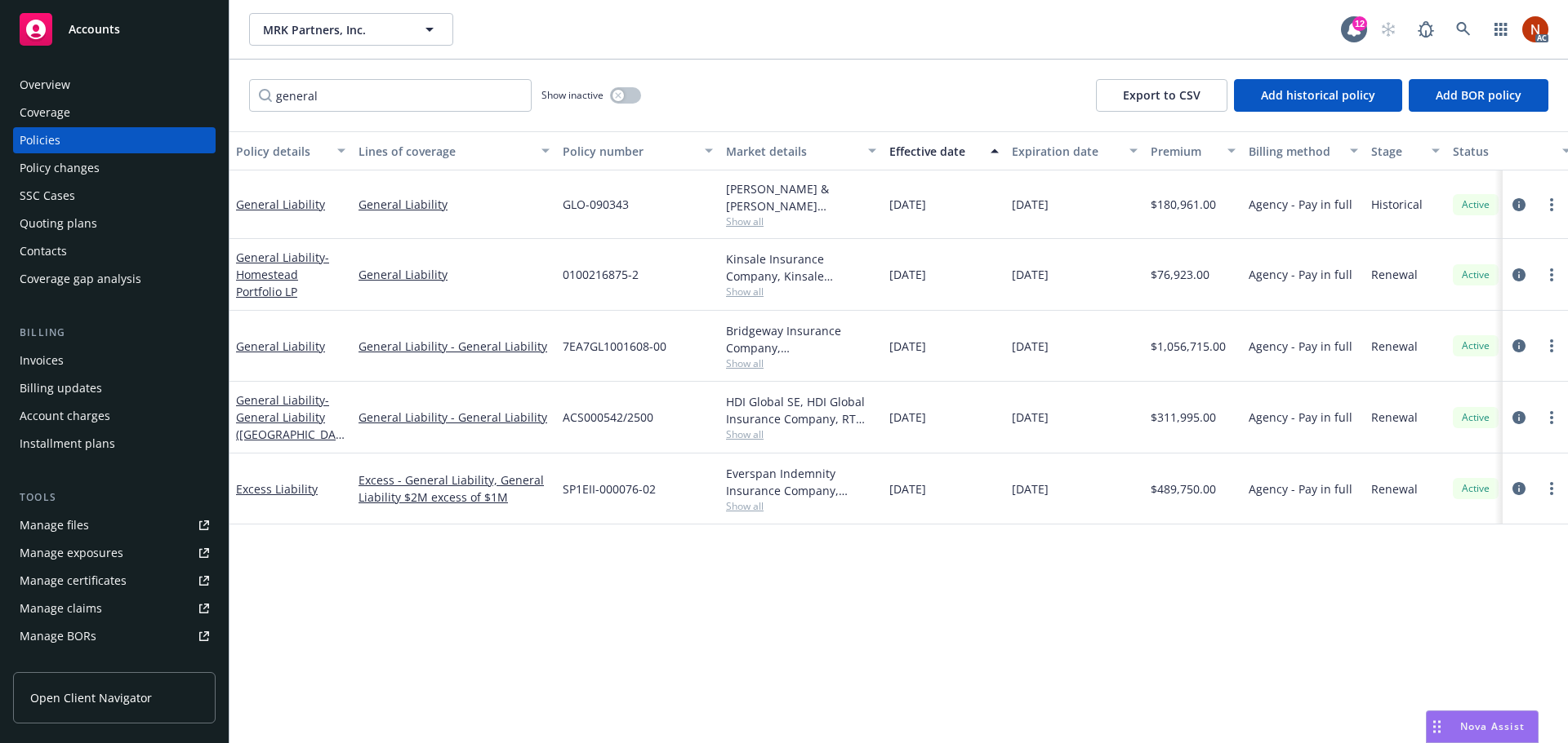
click at [744, 362] on span "Show all" at bounding box center [801, 364] width 150 height 14
click at [1056, 585] on div "Policy details Lines of coverage Policy number Market details Effective date Ex…" at bounding box center [899, 437] width 1339 height 612
click at [753, 429] on span "Show all" at bounding box center [801, 434] width 150 height 14
click at [743, 357] on span "Show all" at bounding box center [801, 364] width 150 height 14
click at [1189, 603] on div "Policy details Lines of coverage Policy number Market details Effective date Ex…" at bounding box center [899, 437] width 1339 height 612
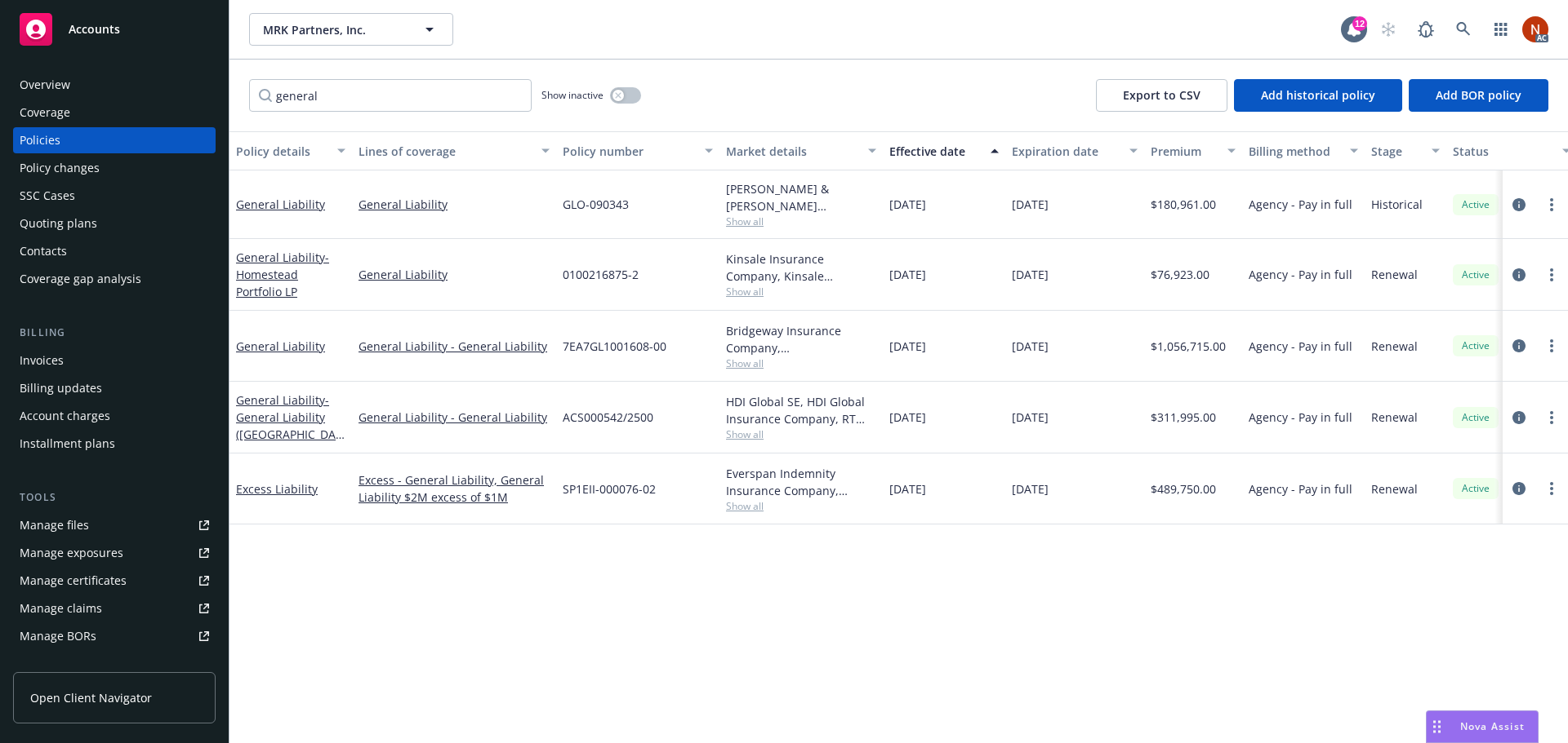
click at [739, 436] on span "Show all" at bounding box center [801, 434] width 150 height 14
drag, startPoint x: 668, startPoint y: 414, endPoint x: 551, endPoint y: 414, distance: 117.0
click at [551, 414] on div "General Liability - General Liability ([GEOGRAPHIC_DATA]) General Liability - G…" at bounding box center [1017, 417] width 1576 height 72
click at [752, 430] on span "Show all" at bounding box center [801, 434] width 150 height 14
click at [623, 97] on div "button" at bounding box center [618, 95] width 11 height 11
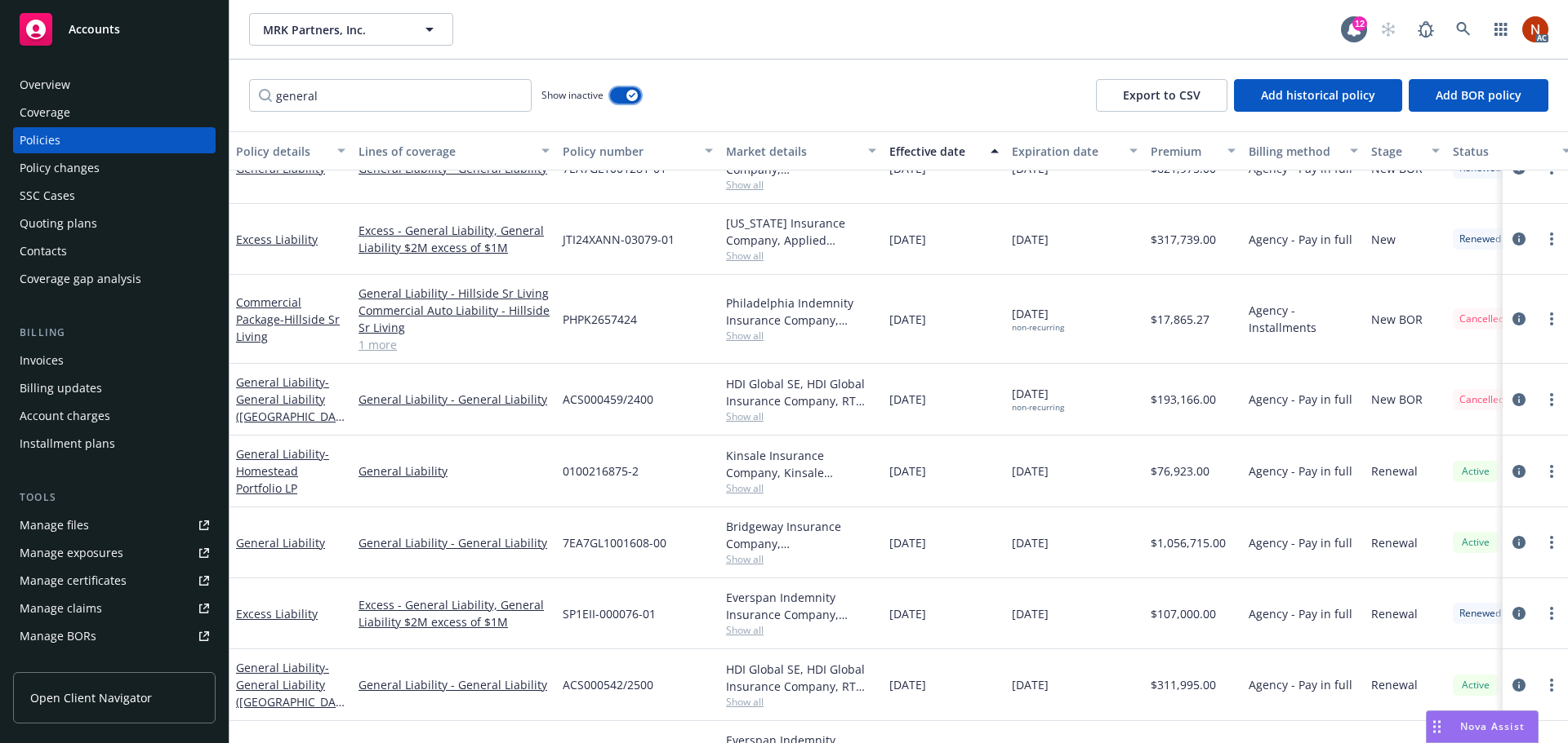
scroll to position [1339, 0]
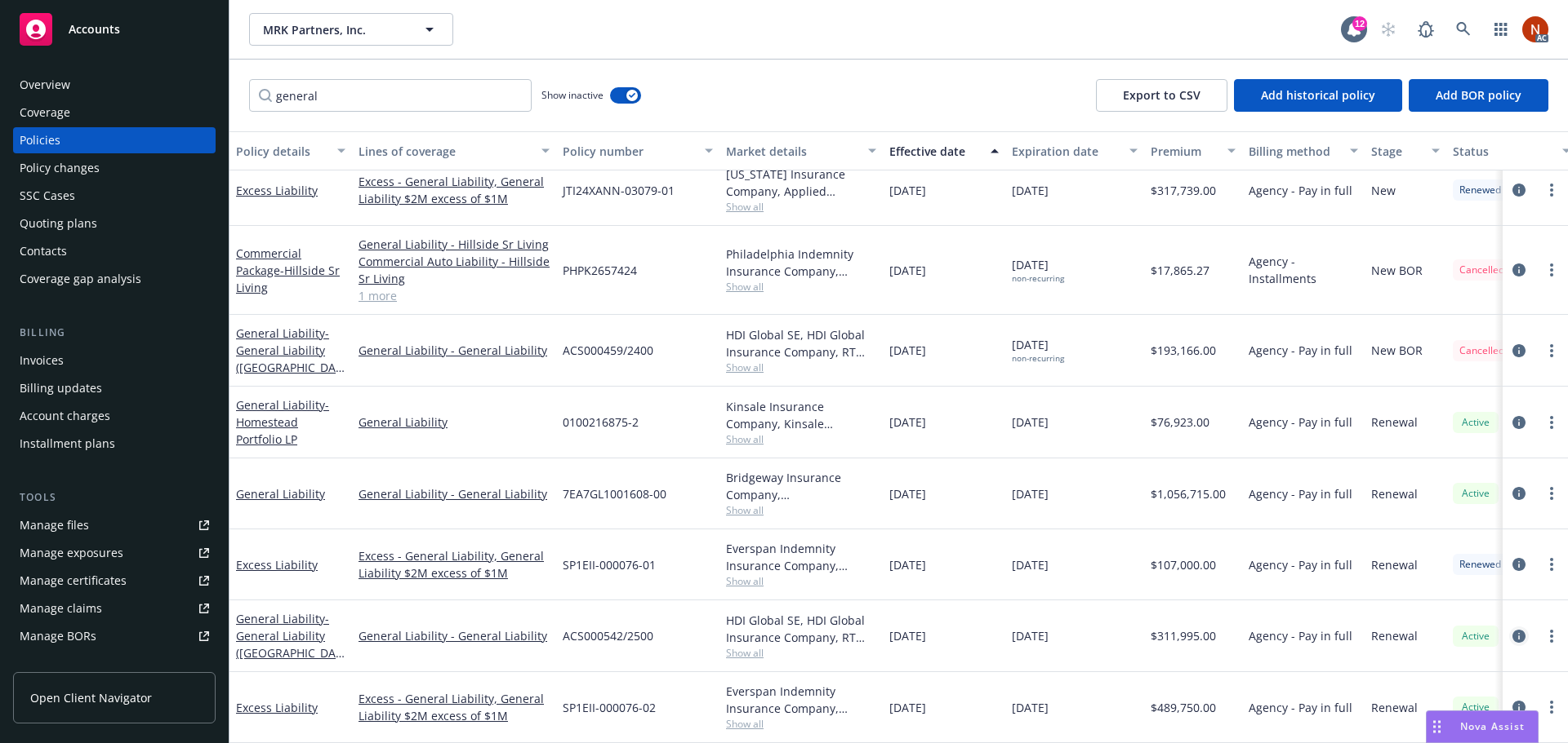
click at [1512, 630] on icon "circleInformation" at bounding box center [1518, 636] width 13 height 13
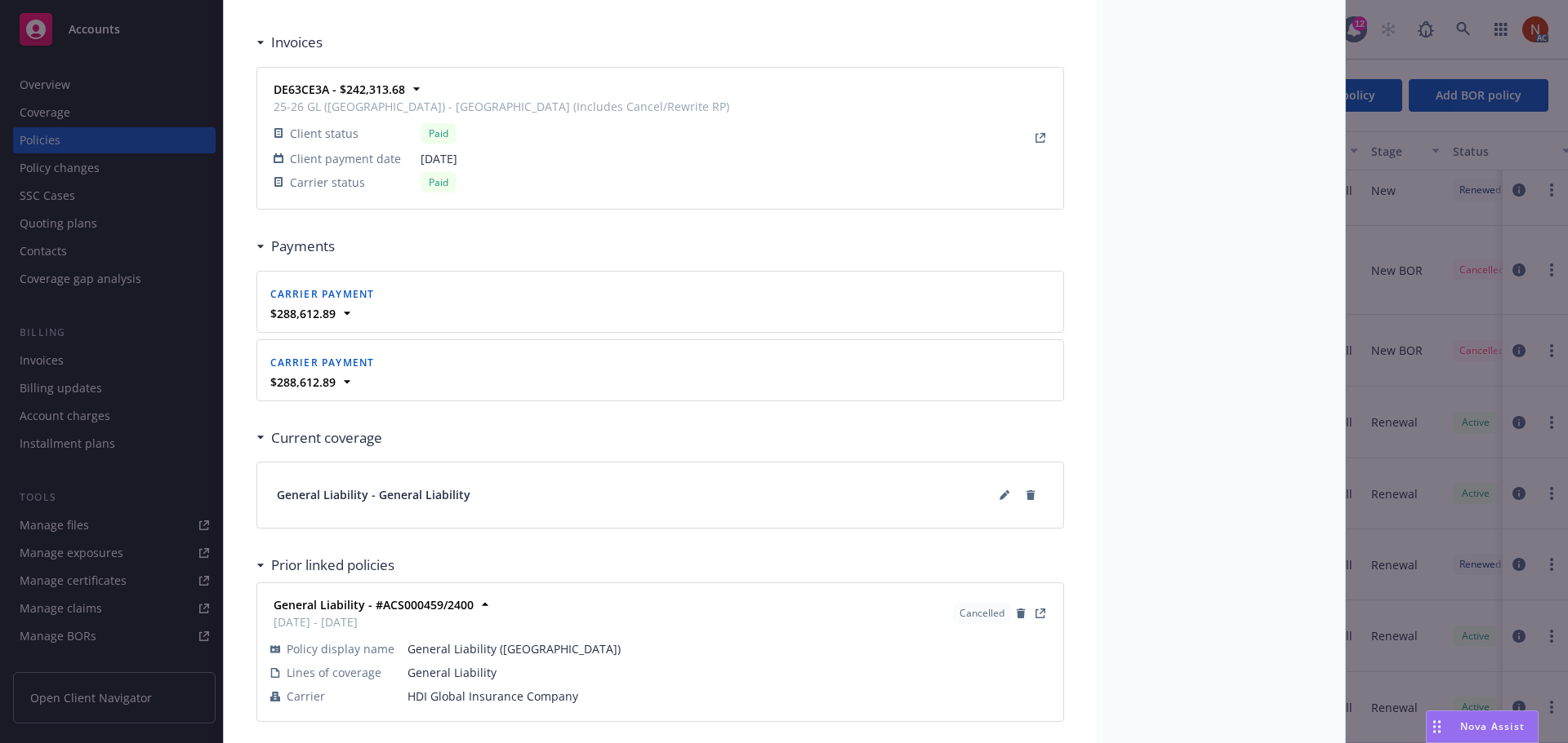
scroll to position [1394, 0]
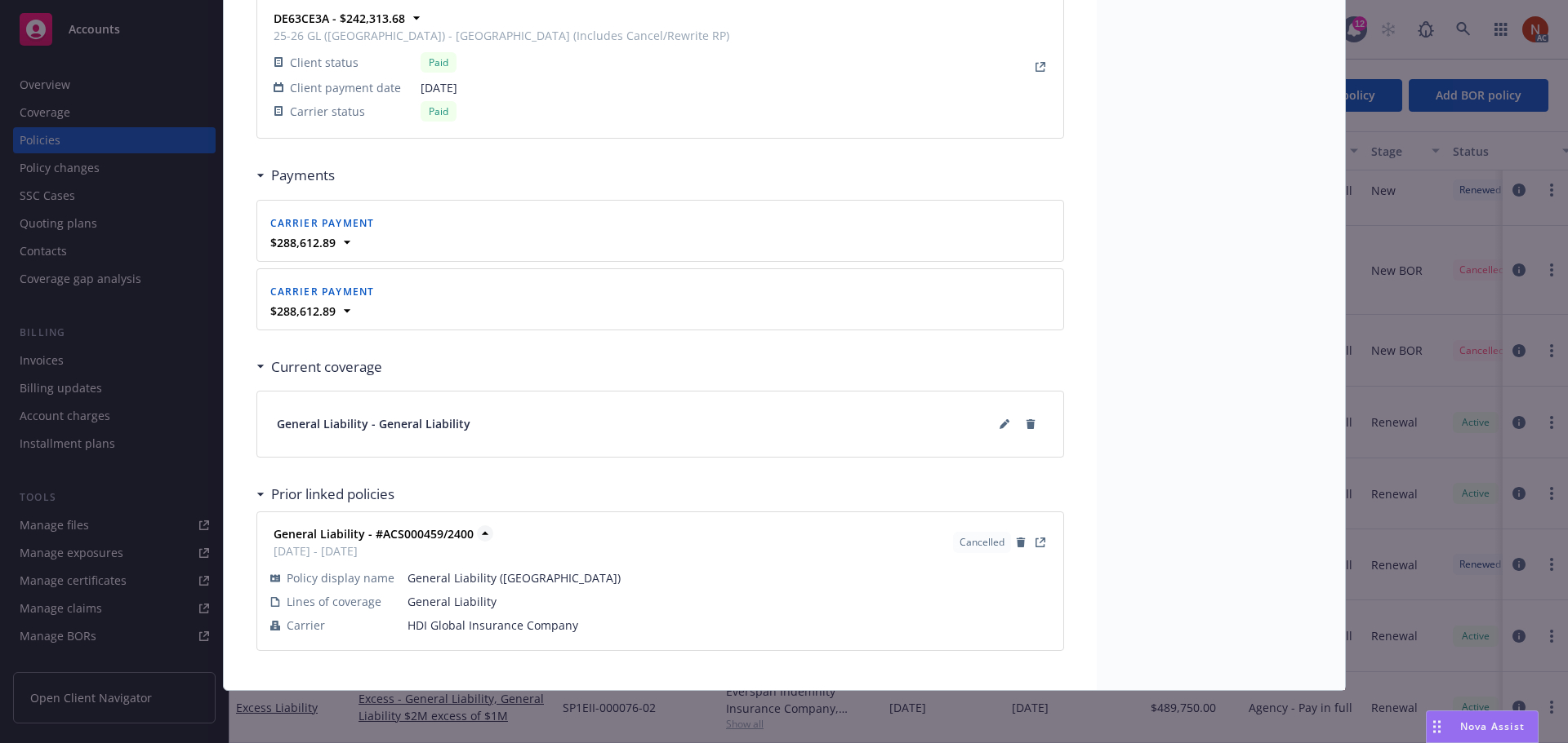
click at [407, 536] on strong "General Liability - #ACS000459/2400" at bounding box center [373, 534] width 200 height 16
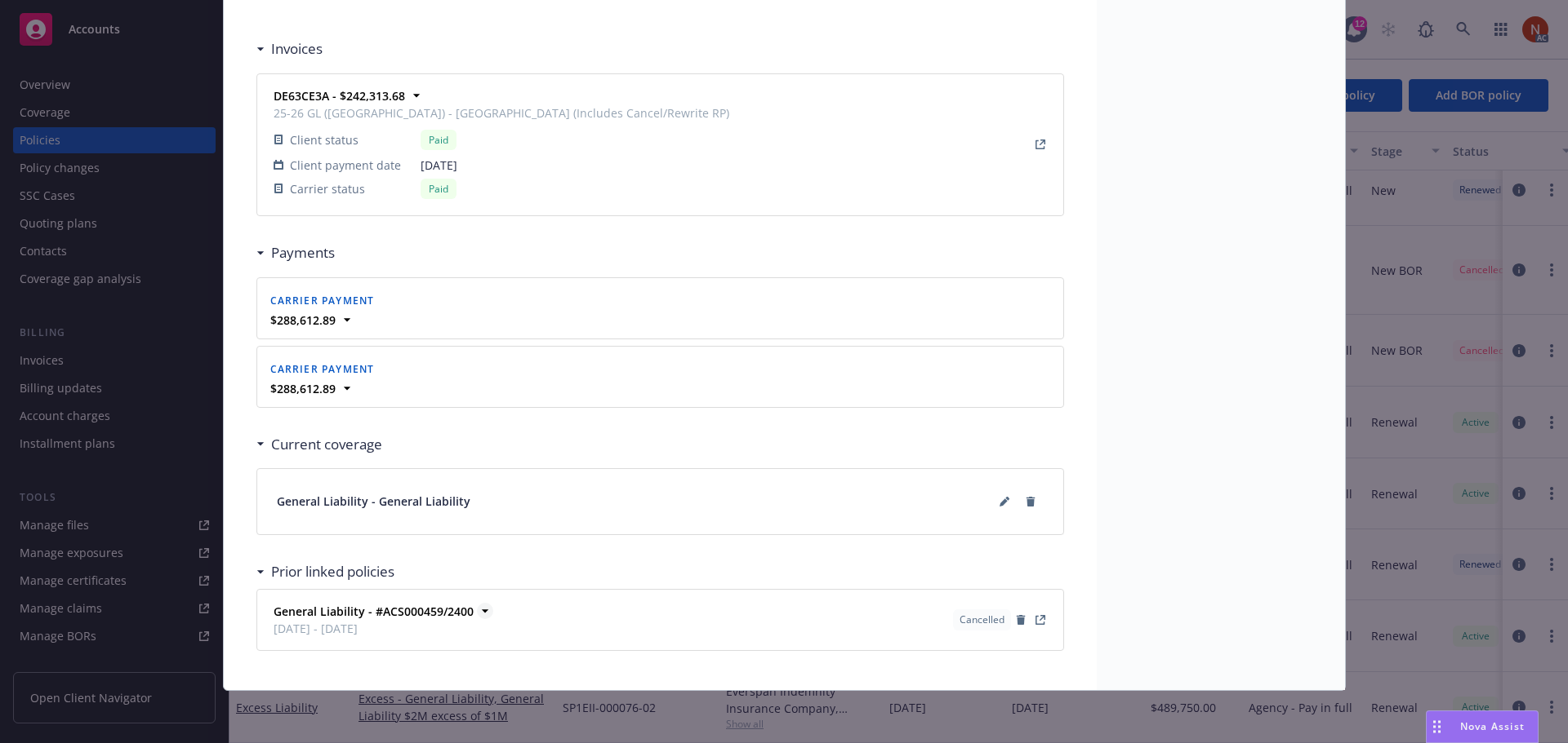
scroll to position [1316, 0]
click at [1036, 620] on icon "View Policy" at bounding box center [1039, 620] width 9 height 9
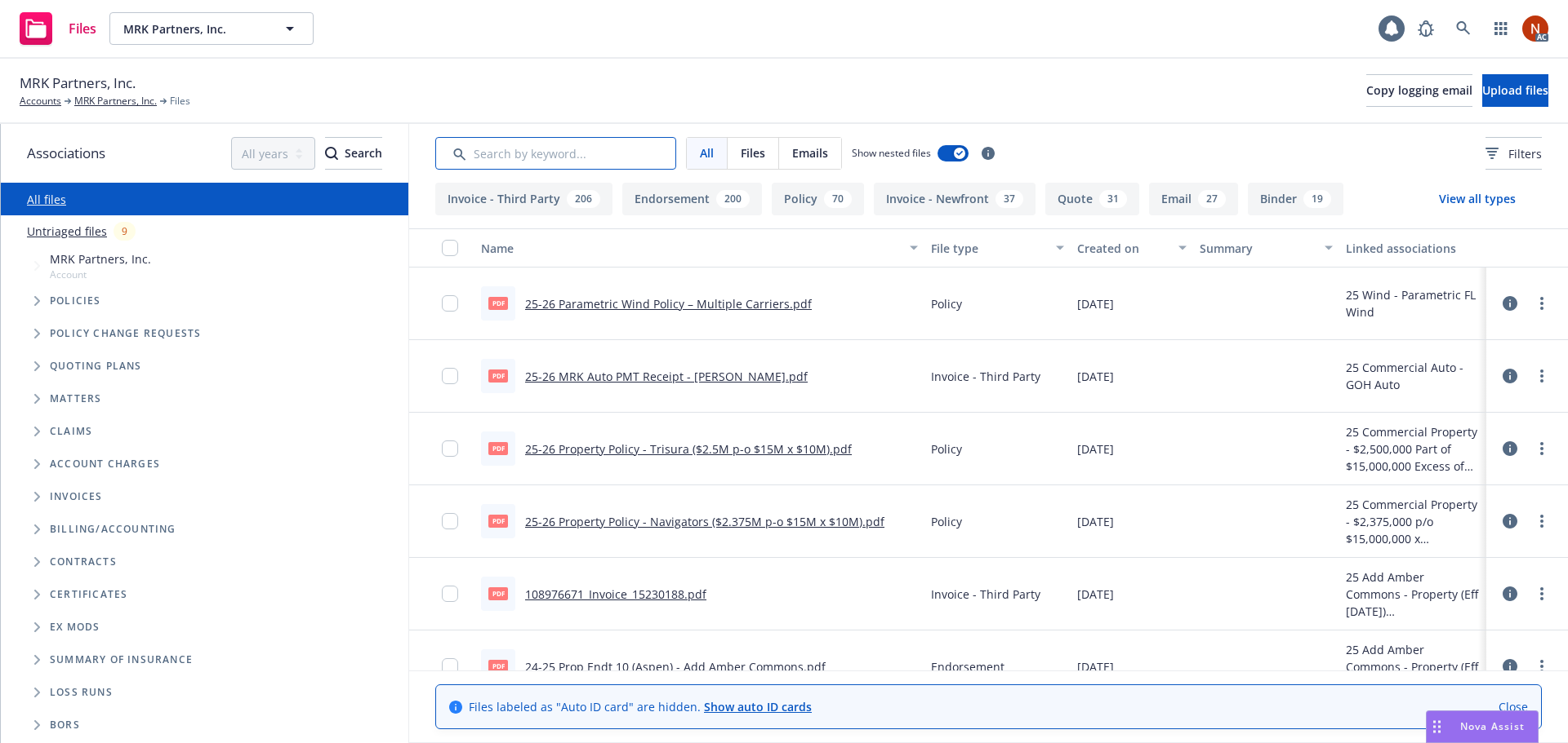
click at [523, 153] on input "Search by keyword..." at bounding box center [555, 153] width 241 height 33
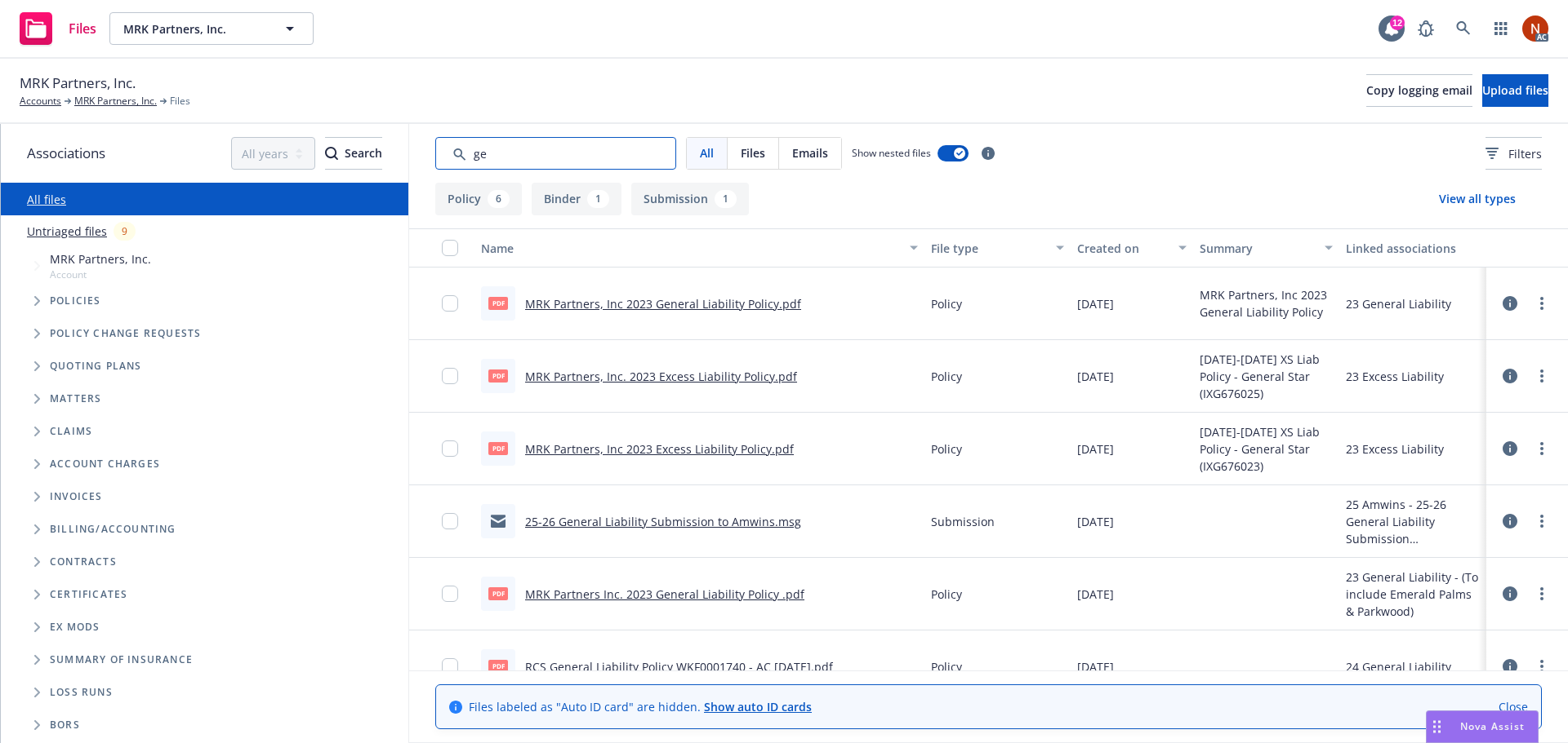
type input "g"
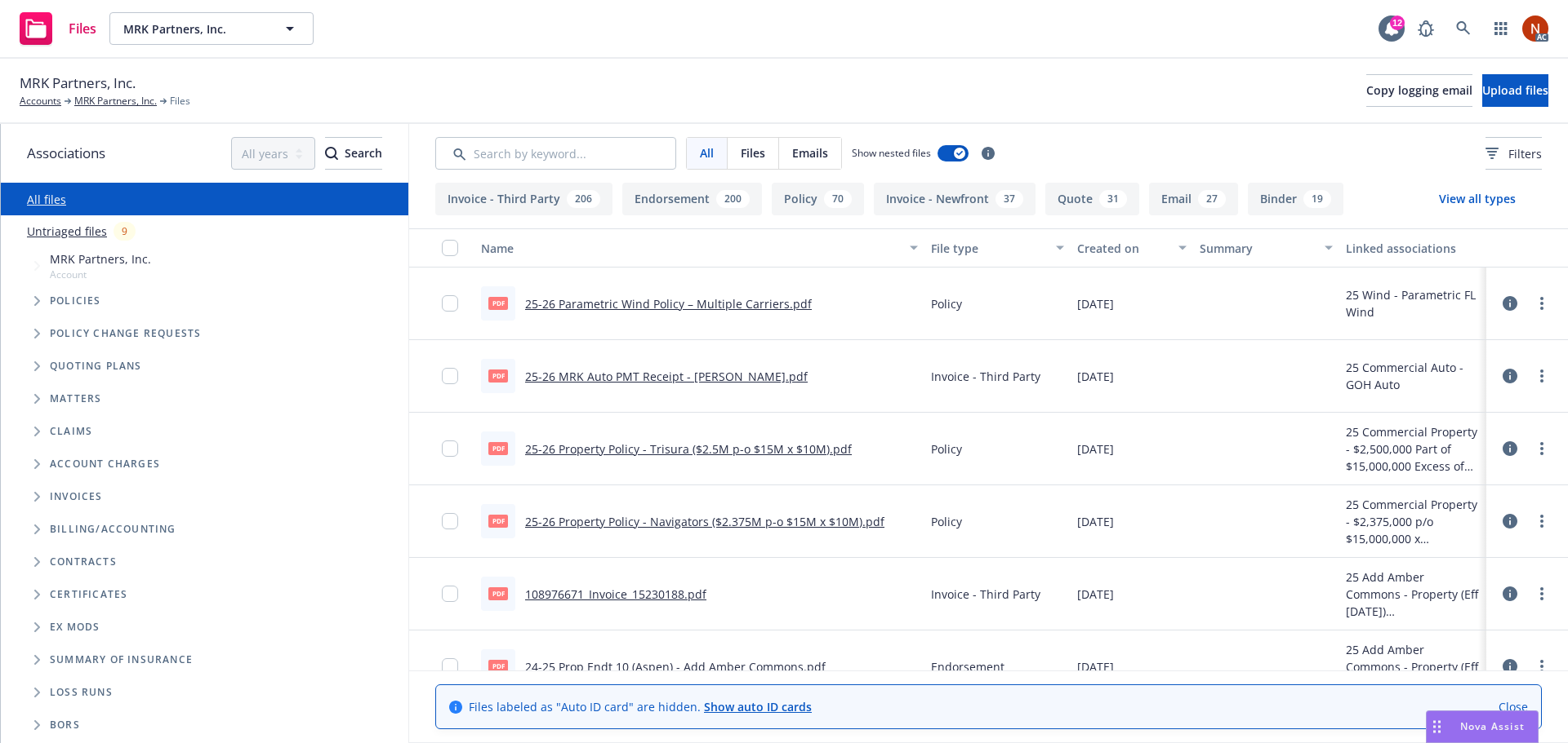
click at [1454, 198] on button "View all types" at bounding box center [1477, 199] width 129 height 33
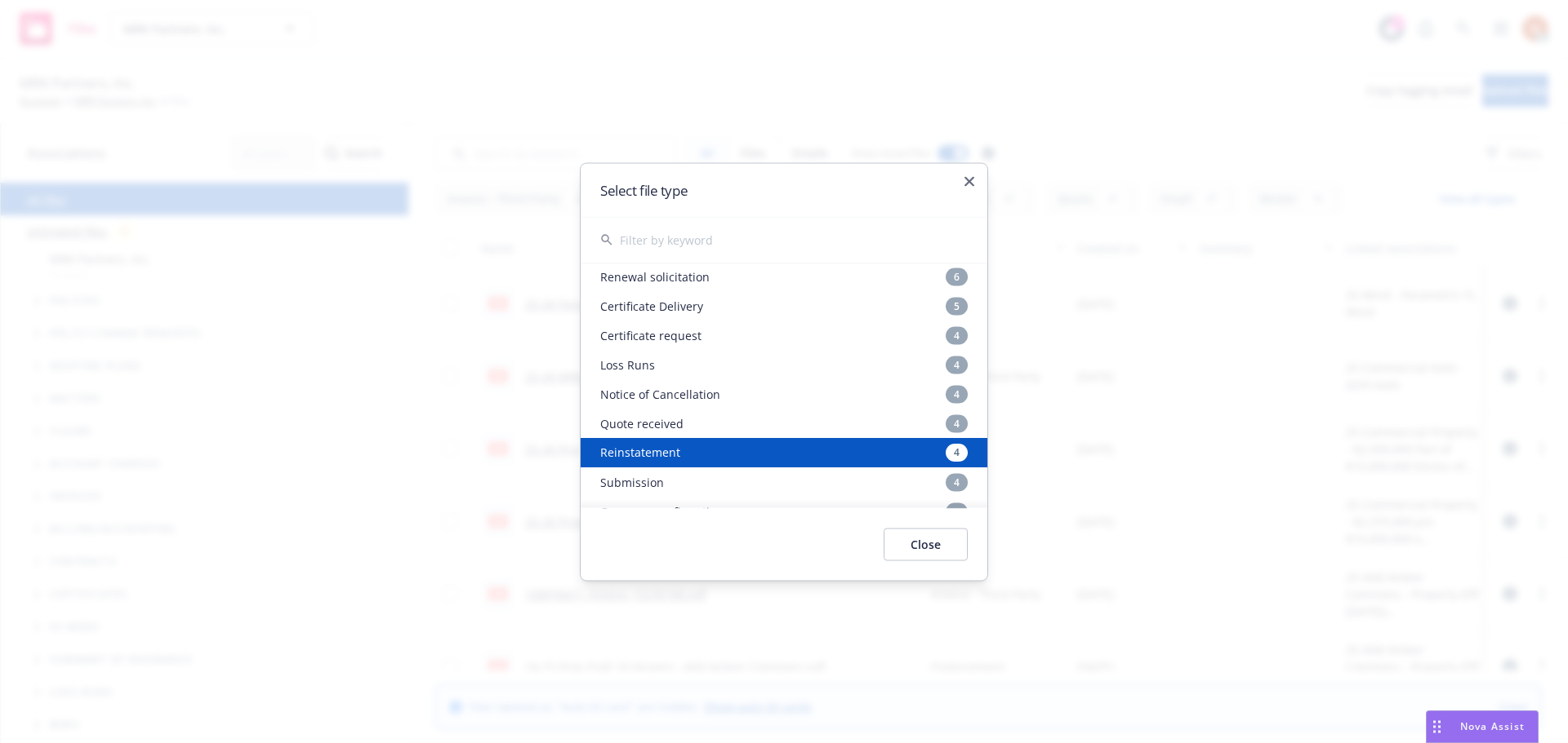
scroll to position [327, 0]
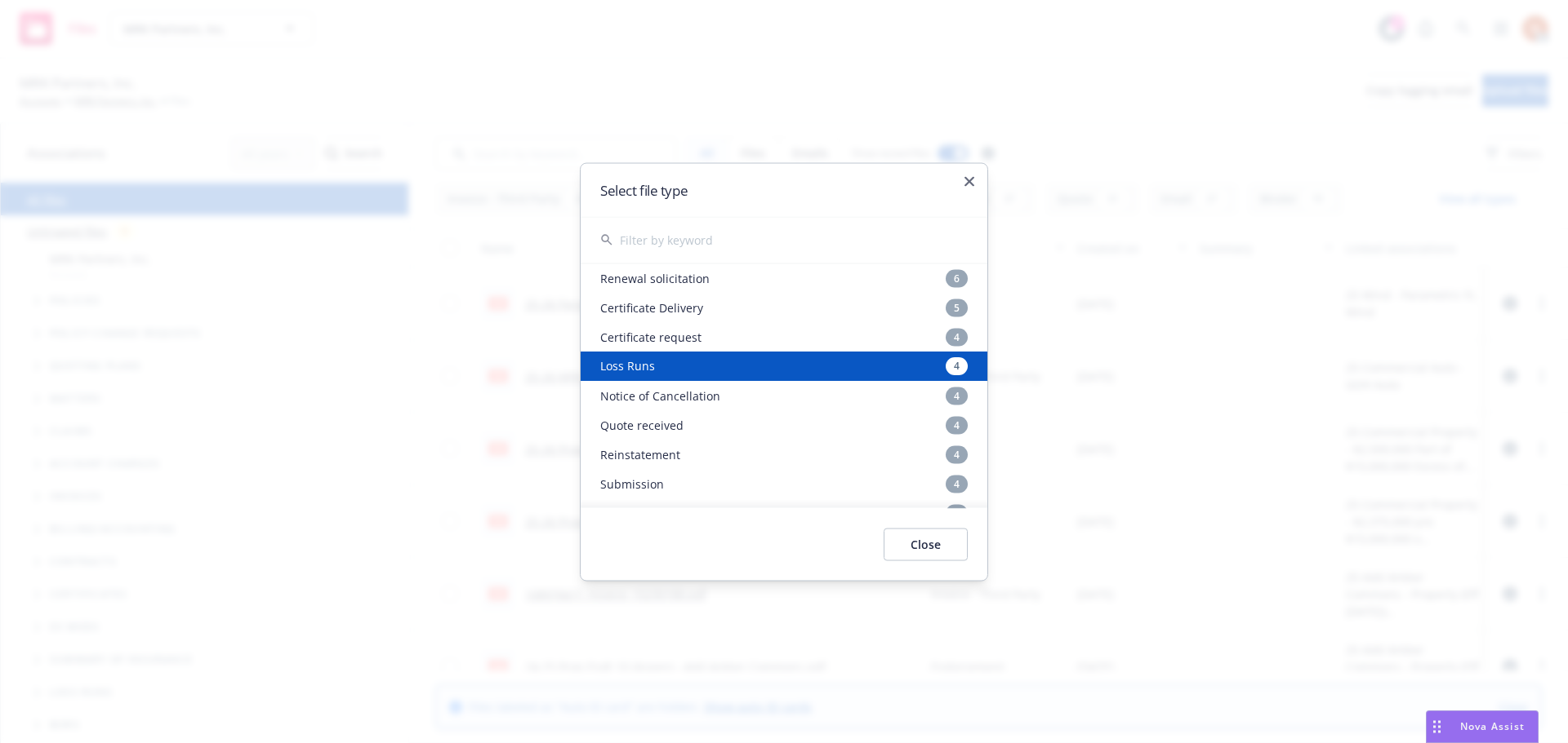
click at [659, 370] on div "Loss Runs 4" at bounding box center [783, 366] width 406 height 29
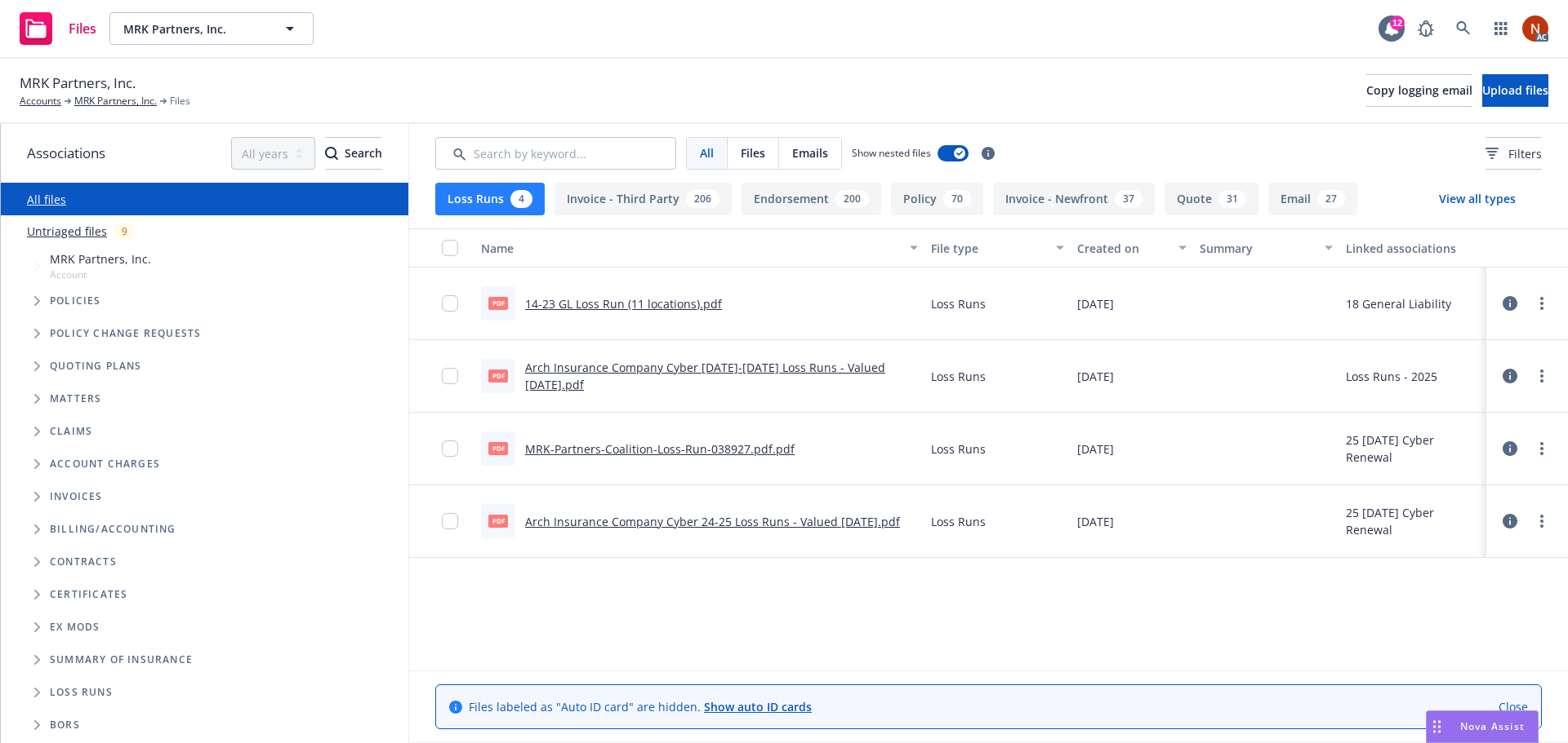
click at [657, 297] on link "14-23 GL Loss Run (11 locations).pdf" at bounding box center [624, 304] width 197 height 16
click at [729, 444] on link "MRK-Partners-Coalition-Loss-Run-038927.pdf.pdf" at bounding box center [660, 449] width 269 height 16
click at [748, 524] on link "Arch Insurance Company Cyber 24-25 Loss Runs - Valued 11-03-2024.pdf" at bounding box center [712, 521] width 375 height 16
click at [503, 190] on button "Loss Runs 4" at bounding box center [490, 199] width 110 height 33
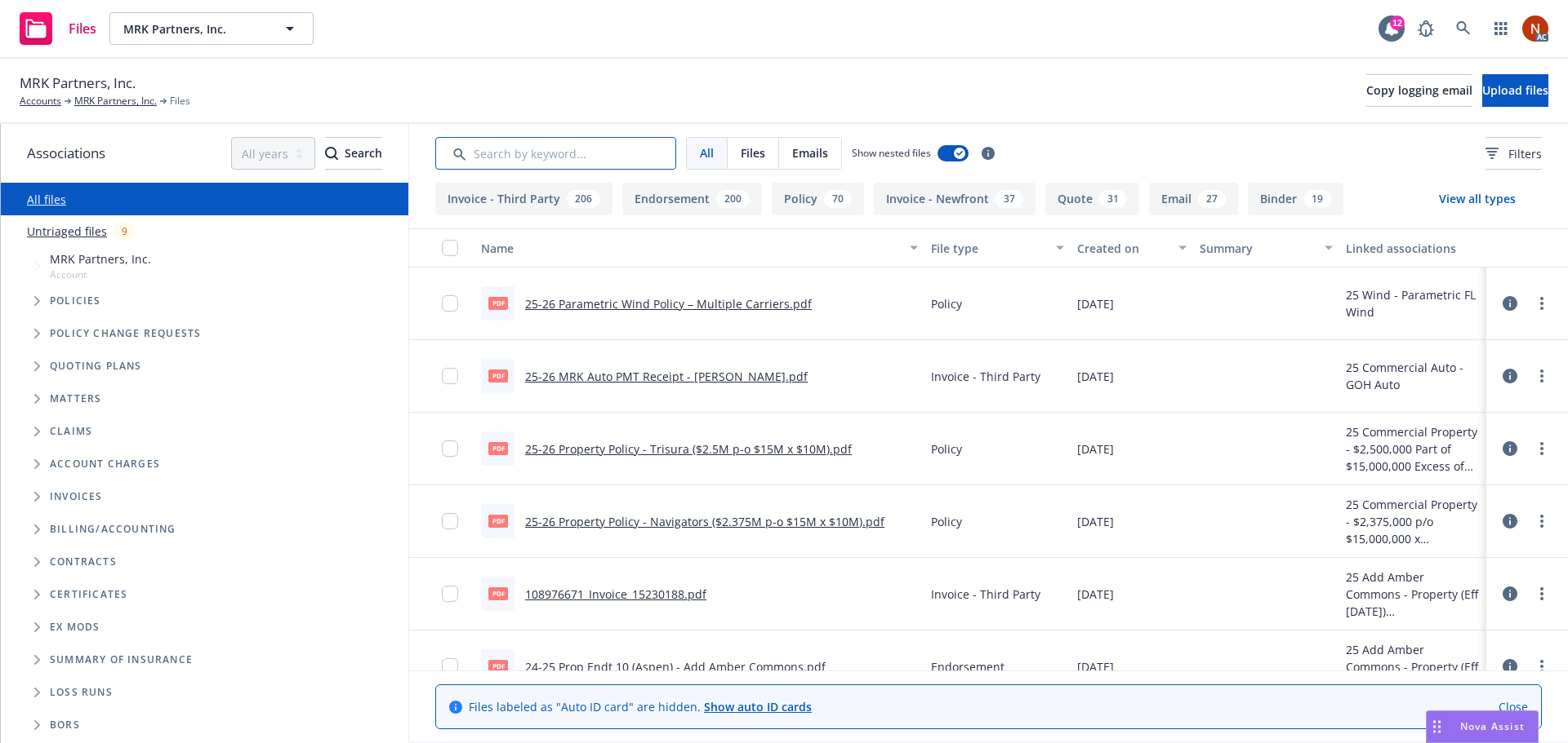
click at [519, 153] on input "Search by keyword..." at bounding box center [555, 153] width 241 height 33
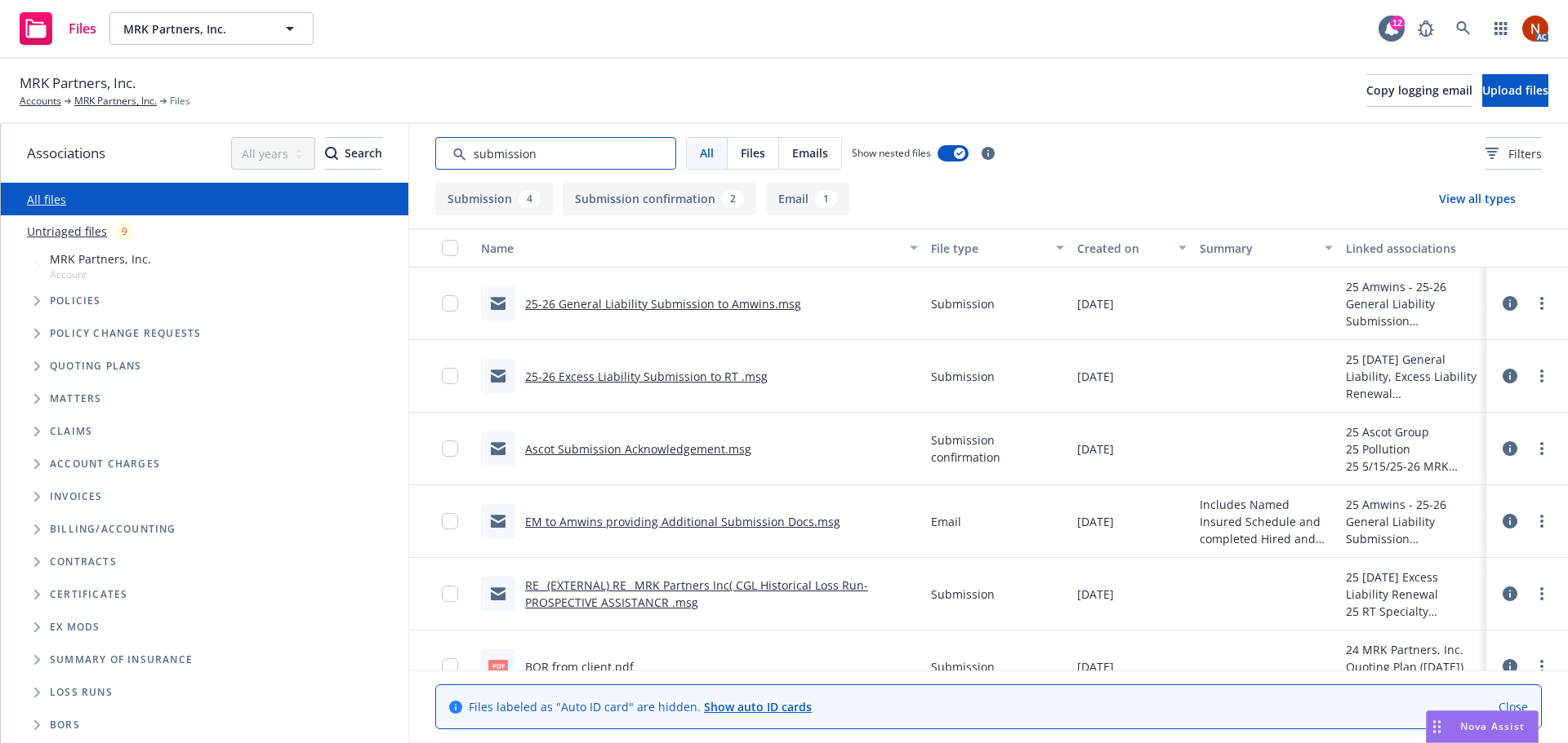
type input "submission"
click at [672, 306] on link "25-26 General Liability Submission to Amwins.msg" at bounding box center [663, 304] width 276 height 16
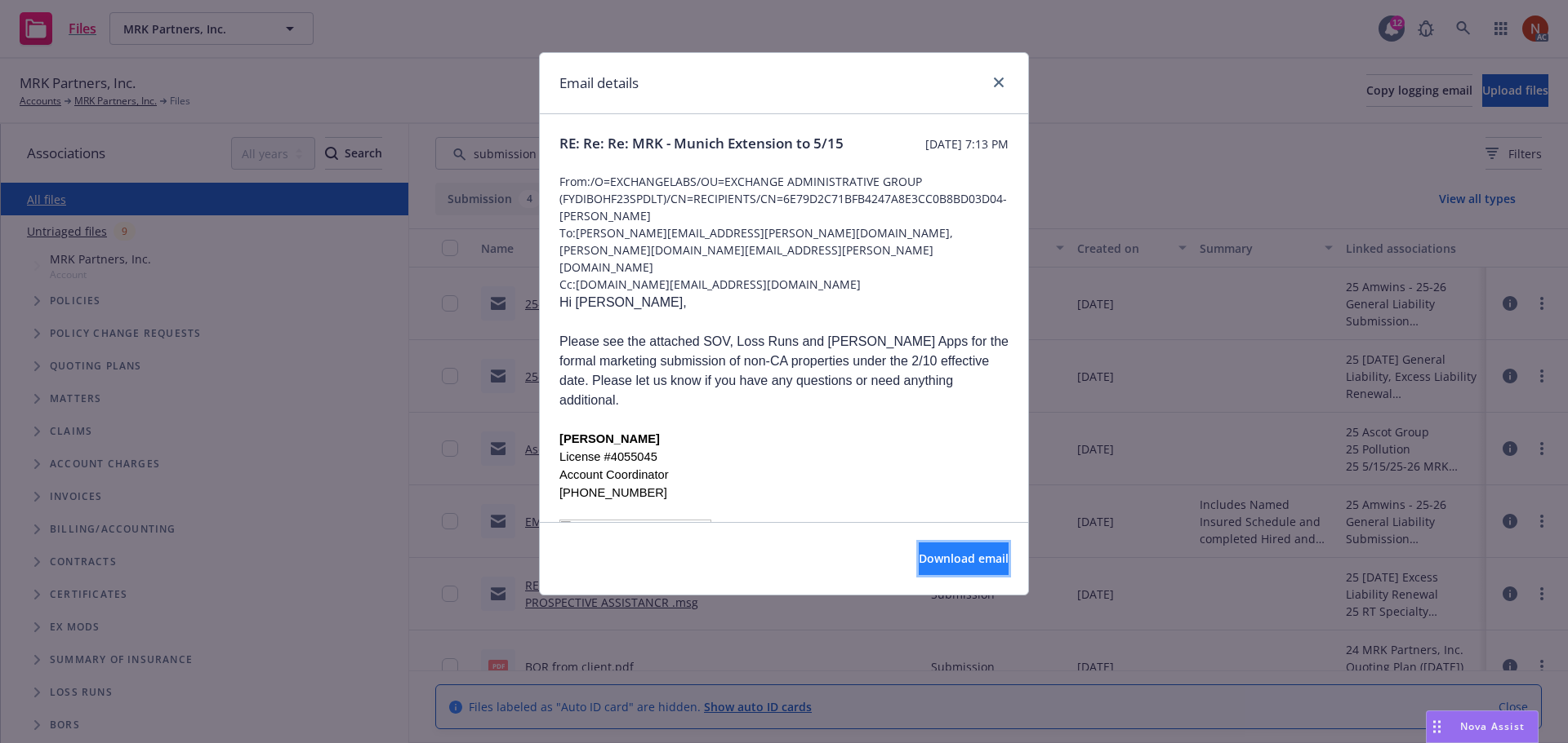
click at [919, 556] on span "Download email" at bounding box center [963, 559] width 90 height 16
click at [999, 79] on icon "close" at bounding box center [998, 82] width 9 height 9
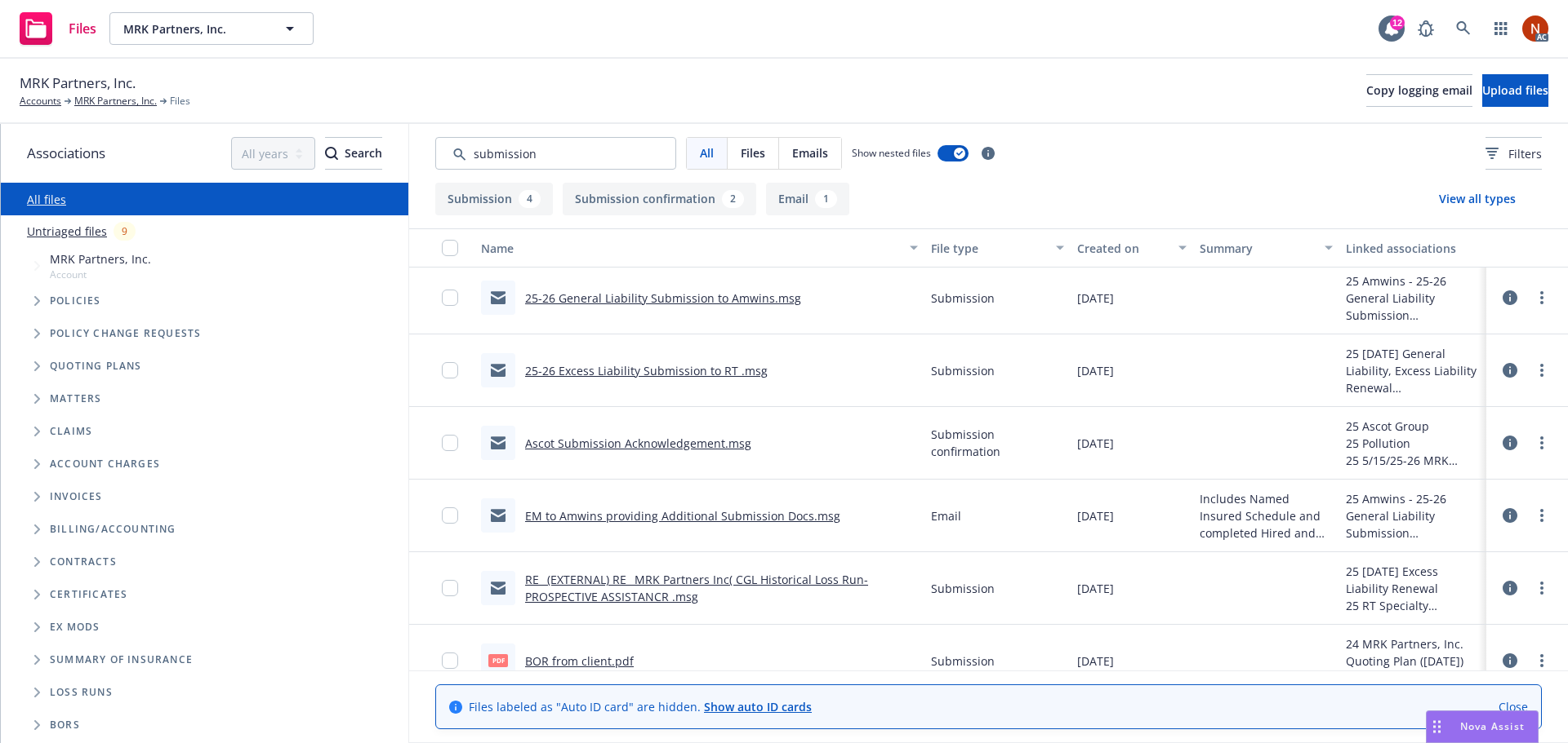
scroll to position [0, 0]
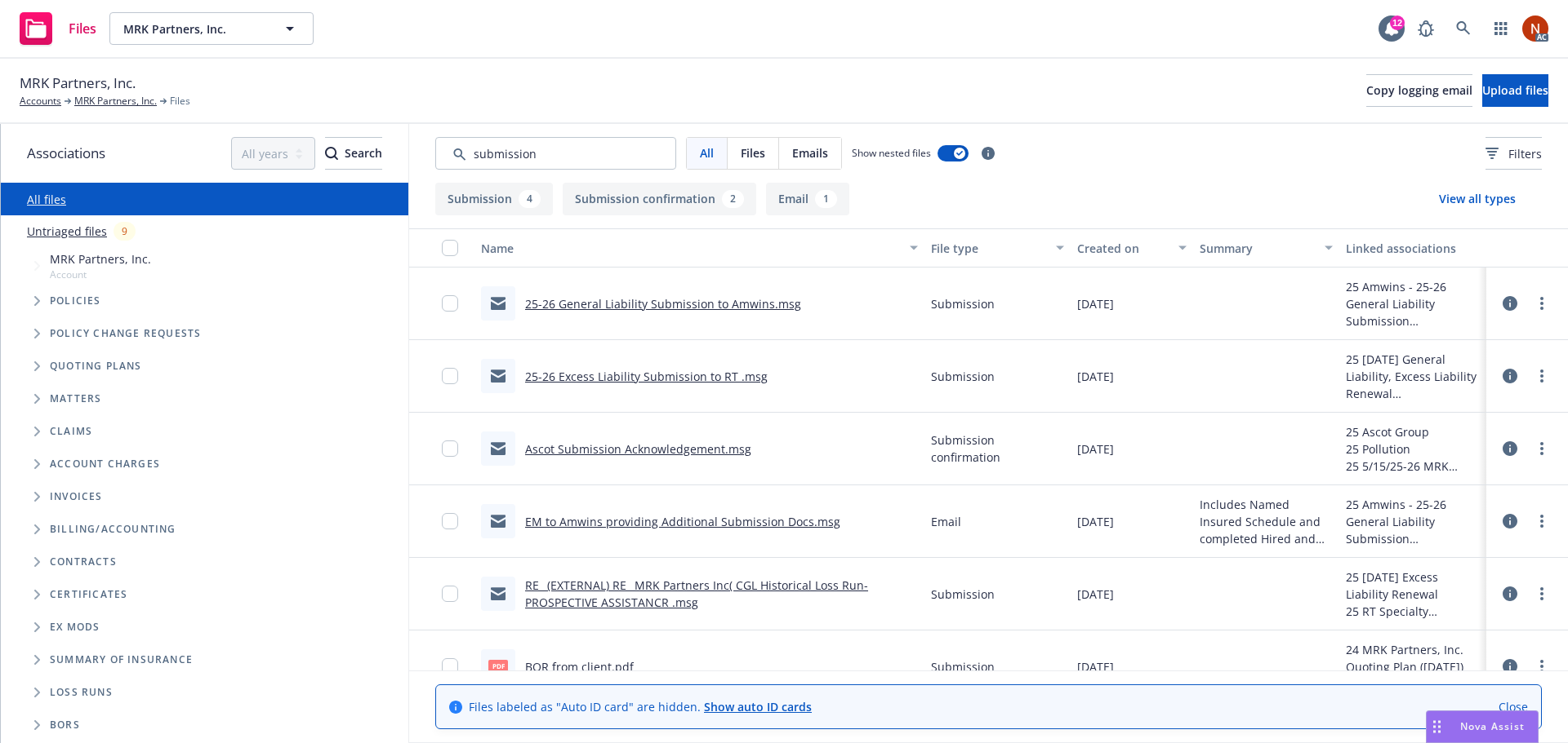
click at [657, 601] on link "RE_ (EXTERNAL) RE_ MRK Partners Inc( CGL Historical Loss Run-PROSPECTIVE ASSIST…" at bounding box center [697, 594] width 343 height 33
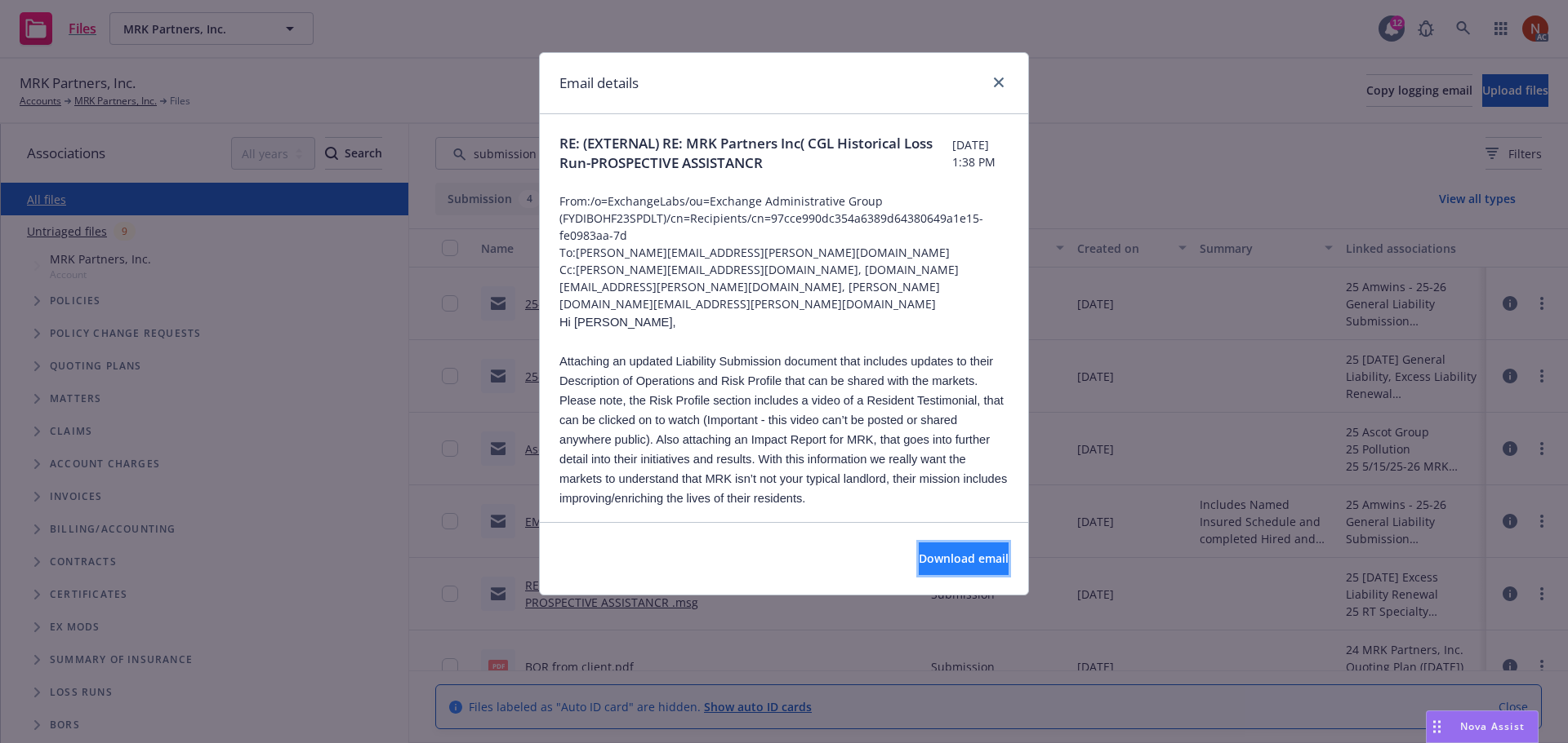
click at [919, 557] on span "Download email" at bounding box center [963, 559] width 90 height 16
click at [1002, 84] on icon "close" at bounding box center [998, 82] width 9 height 9
